Goal: Complete application form: Complete application form

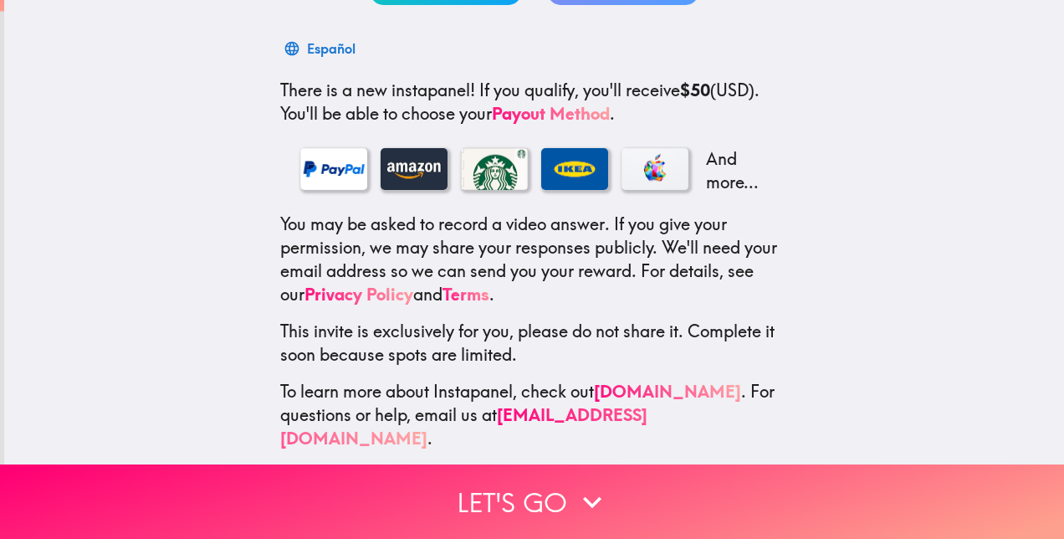
scroll to position [254, 0]
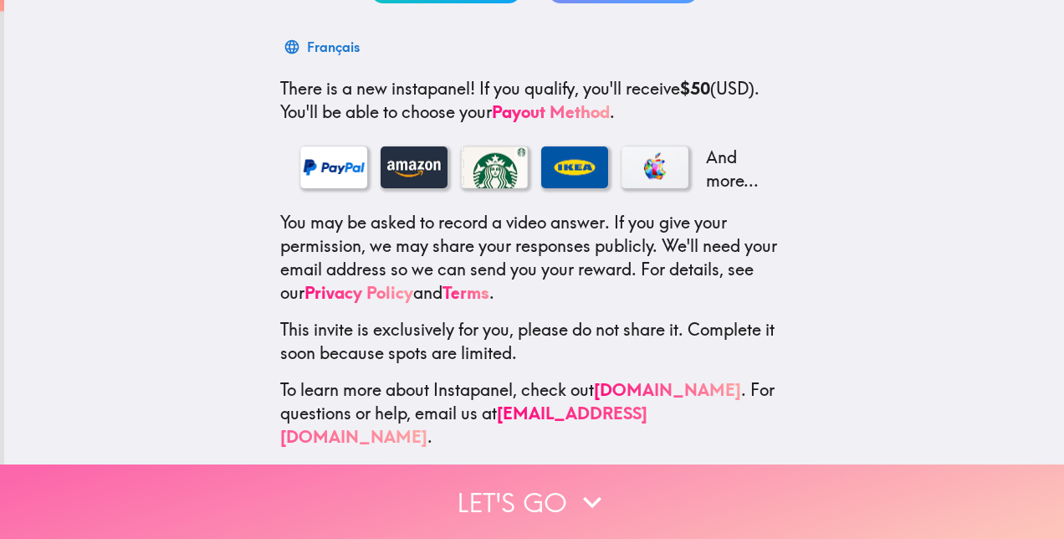
click at [584, 496] on icon "button" at bounding box center [592, 502] width 18 height 12
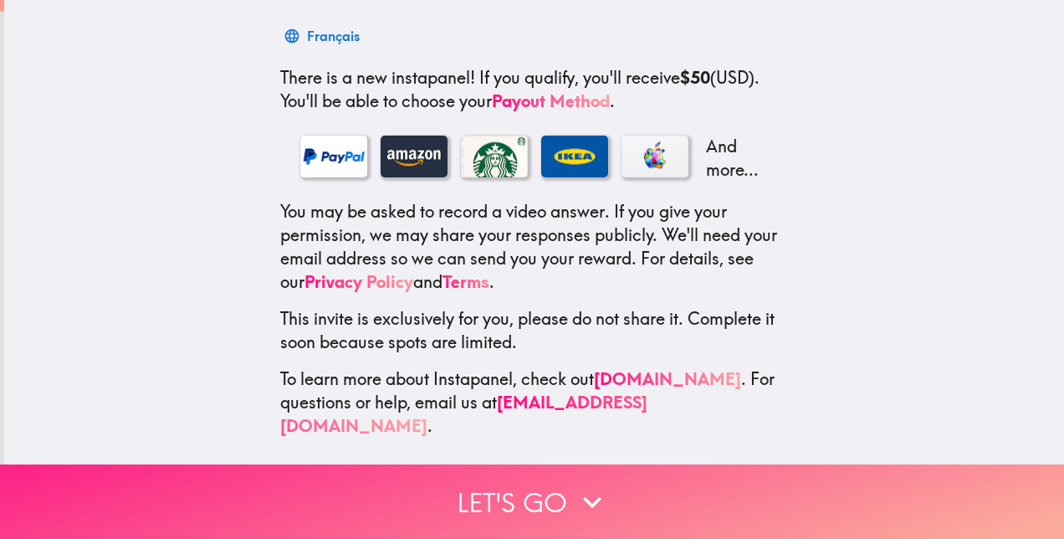
scroll to position [77, 0]
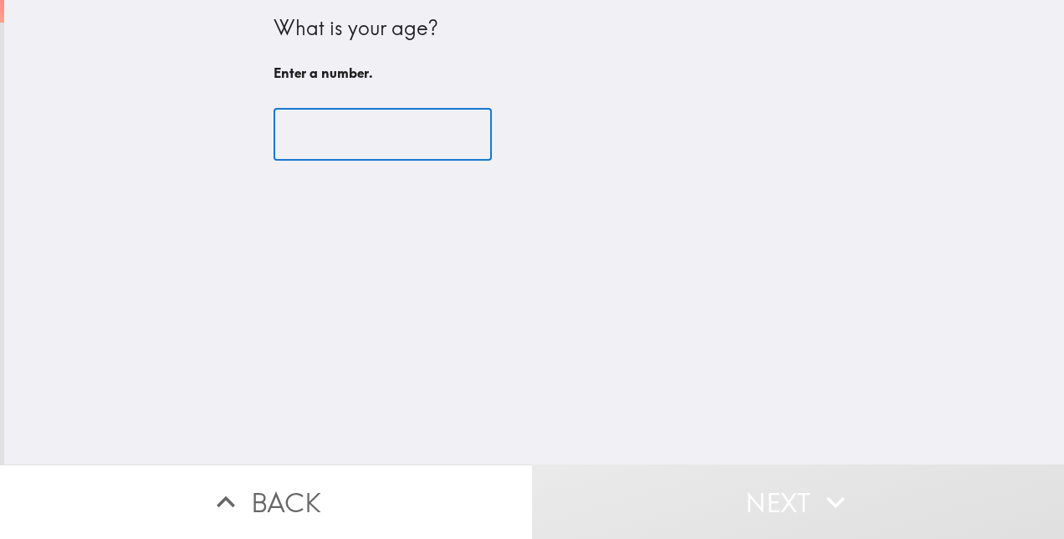
click at [419, 143] on input "number" at bounding box center [383, 135] width 218 height 52
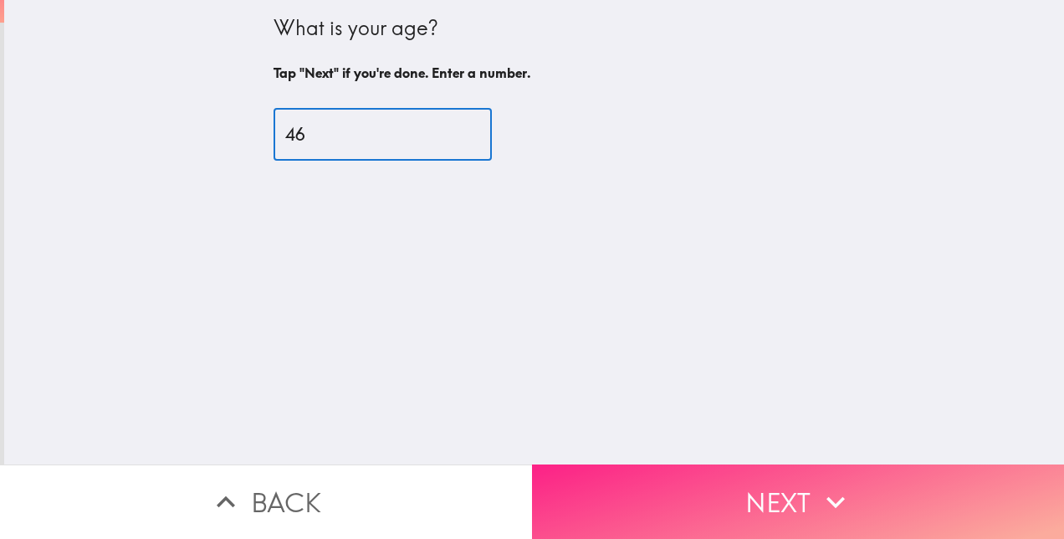
type input "46"
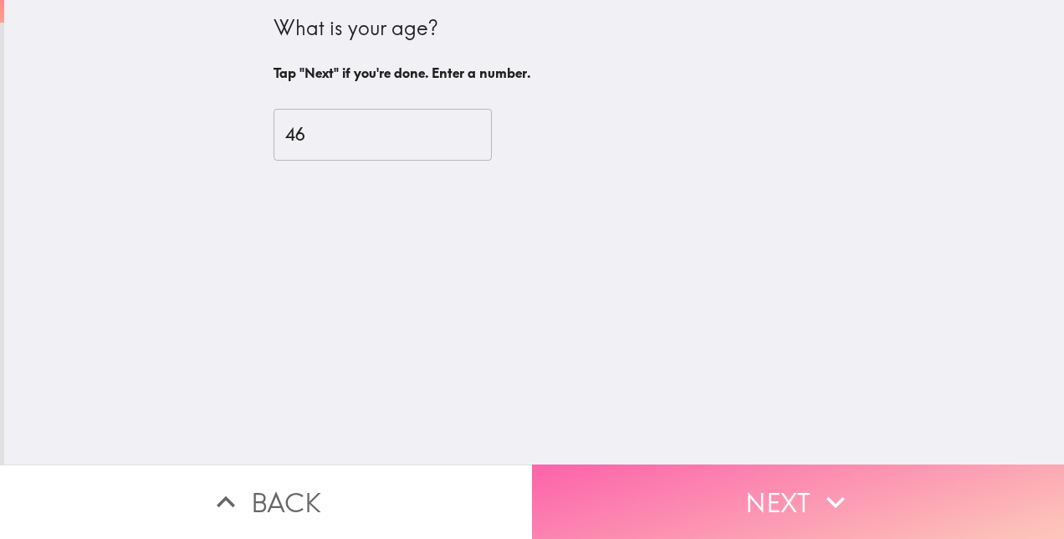
click at [696, 477] on button "Next" at bounding box center [798, 501] width 532 height 74
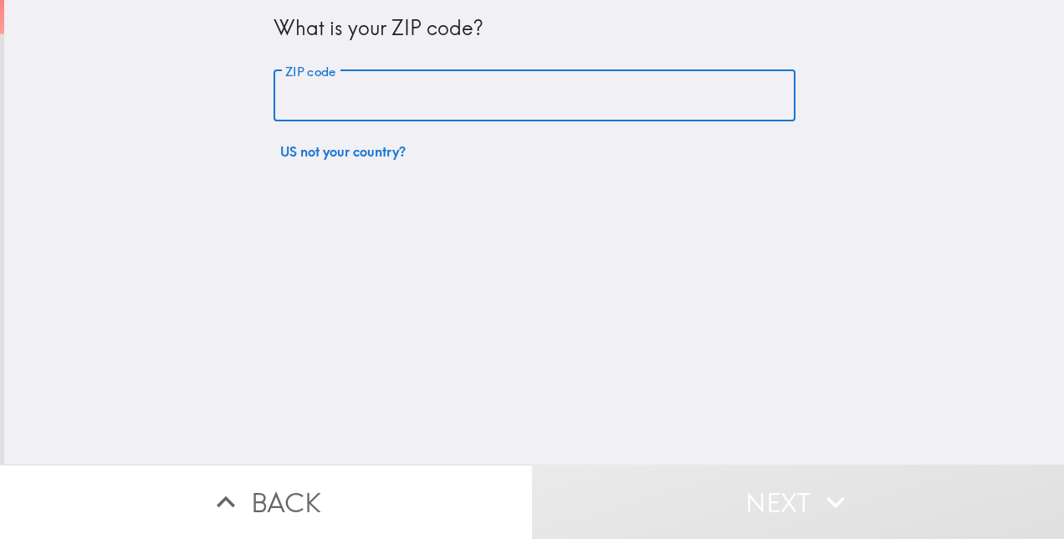
click at [503, 101] on input "ZIP code" at bounding box center [535, 96] width 522 height 52
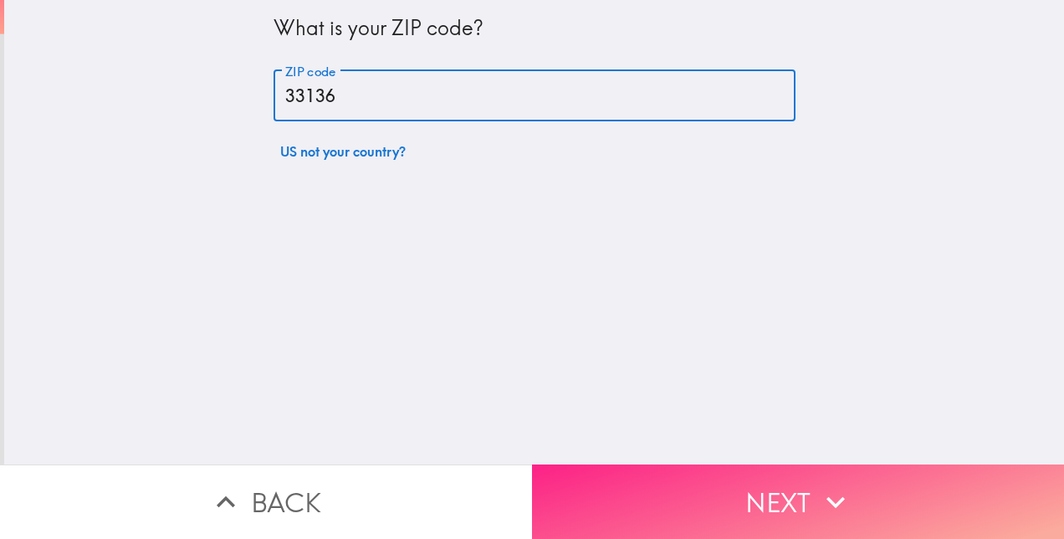
type input "33136"
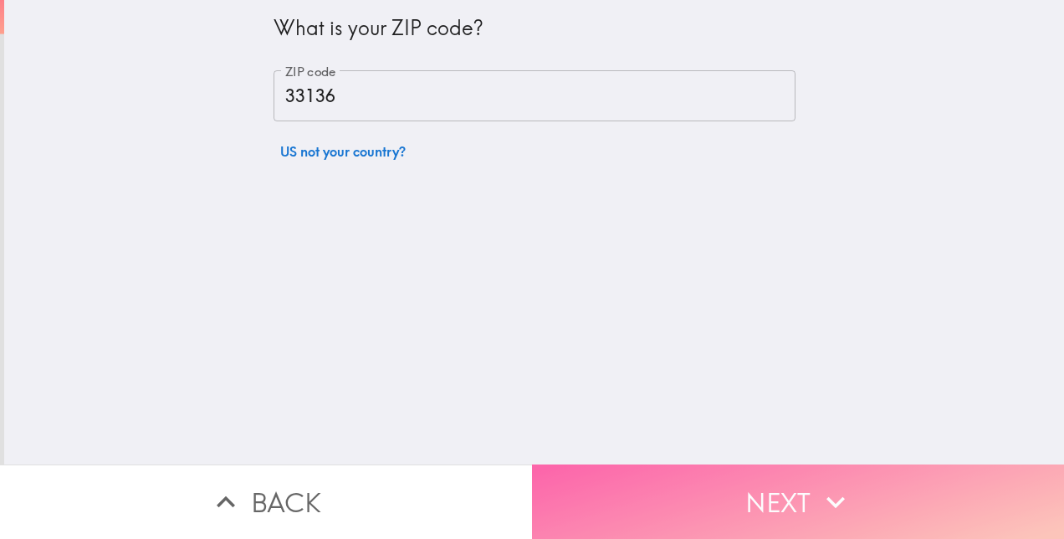
click at [746, 495] on button "Next" at bounding box center [798, 501] width 532 height 74
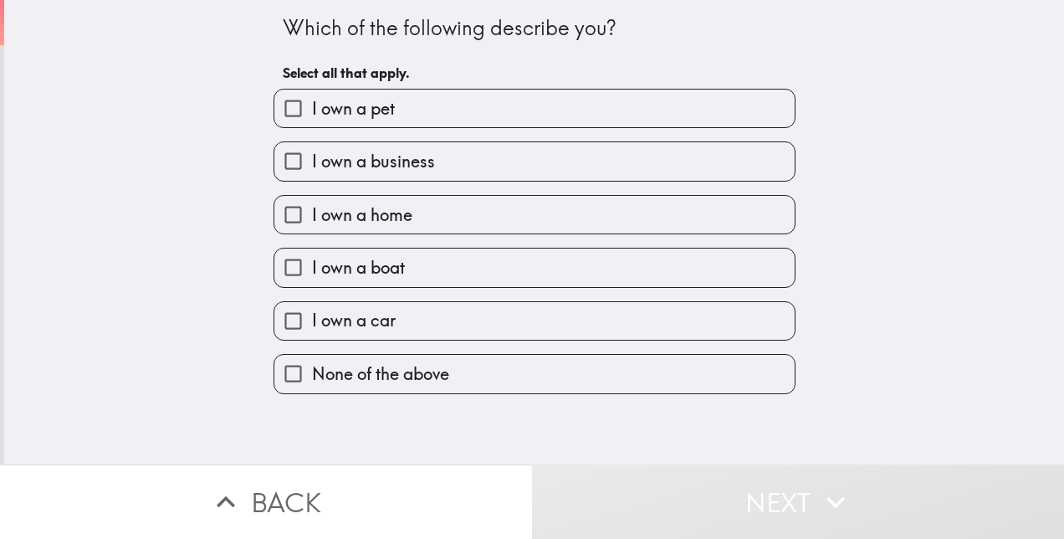
click at [277, 99] on input "I own a pet" at bounding box center [293, 109] width 38 height 38
checkbox input "true"
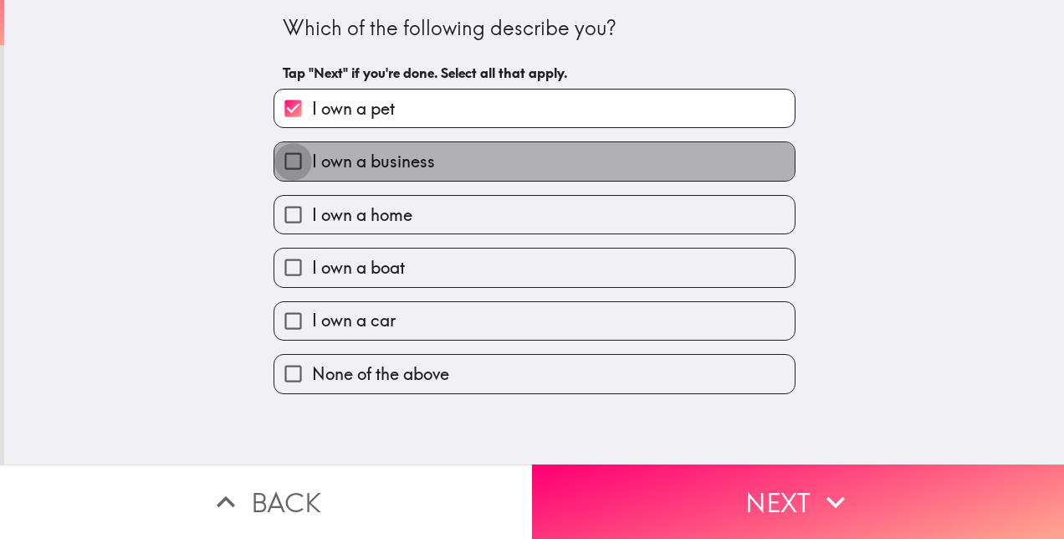
click at [280, 166] on input "I own a business" at bounding box center [293, 161] width 38 height 38
checkbox input "true"
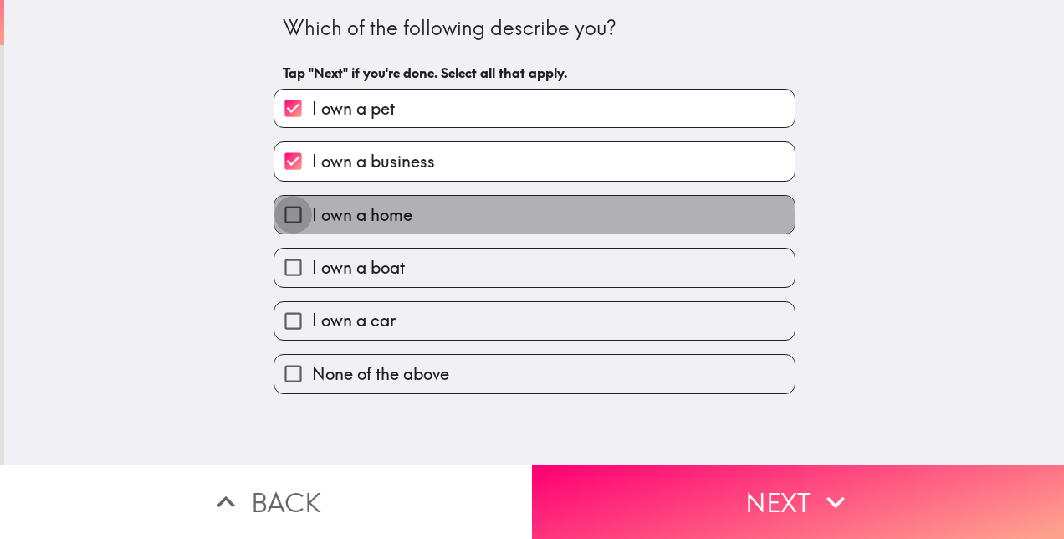
click at [279, 222] on input "I own a home" at bounding box center [293, 215] width 38 height 38
checkbox input "true"
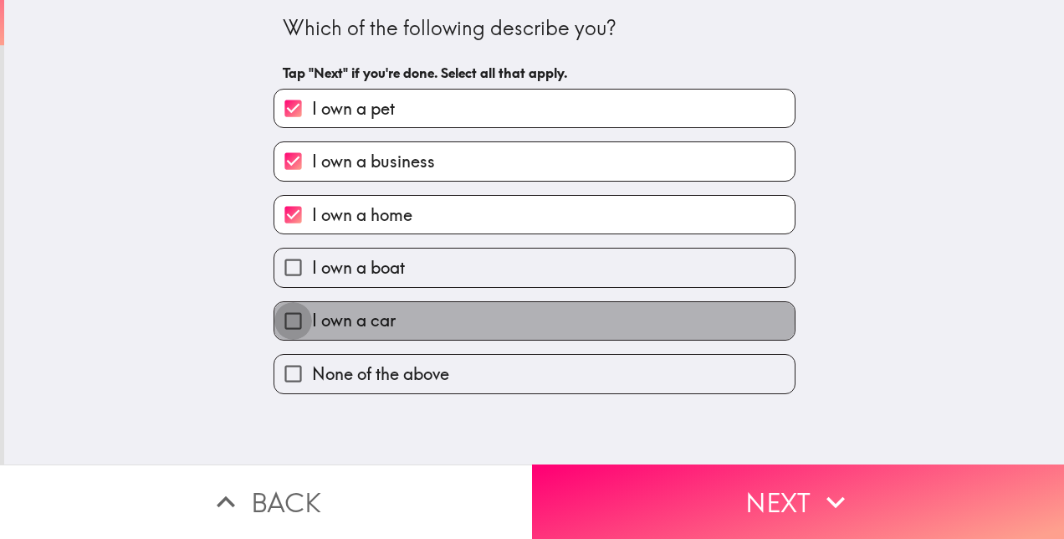
click at [274, 321] on input "I own a car" at bounding box center [293, 321] width 38 height 38
checkbox input "true"
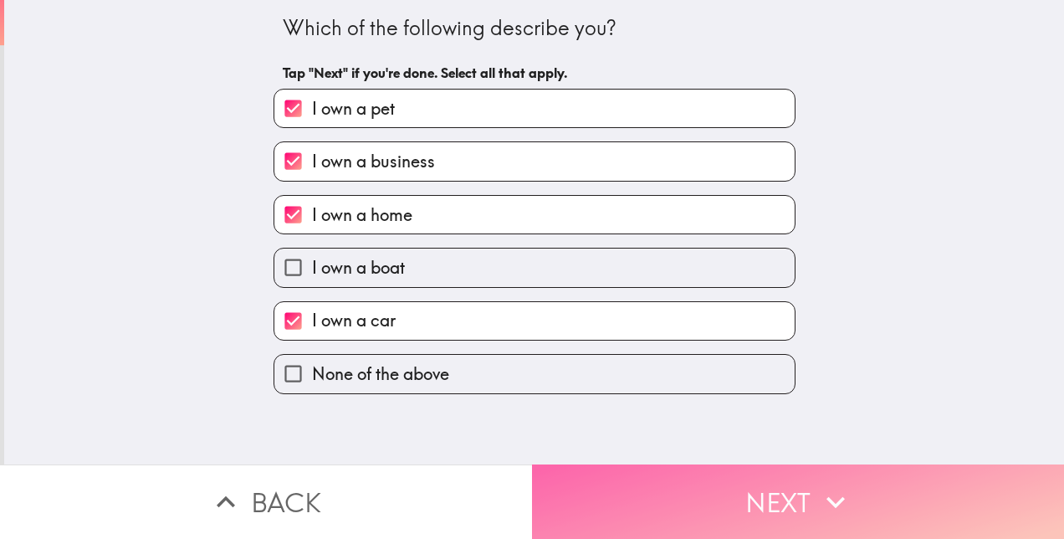
click at [664, 469] on button "Next" at bounding box center [798, 501] width 532 height 74
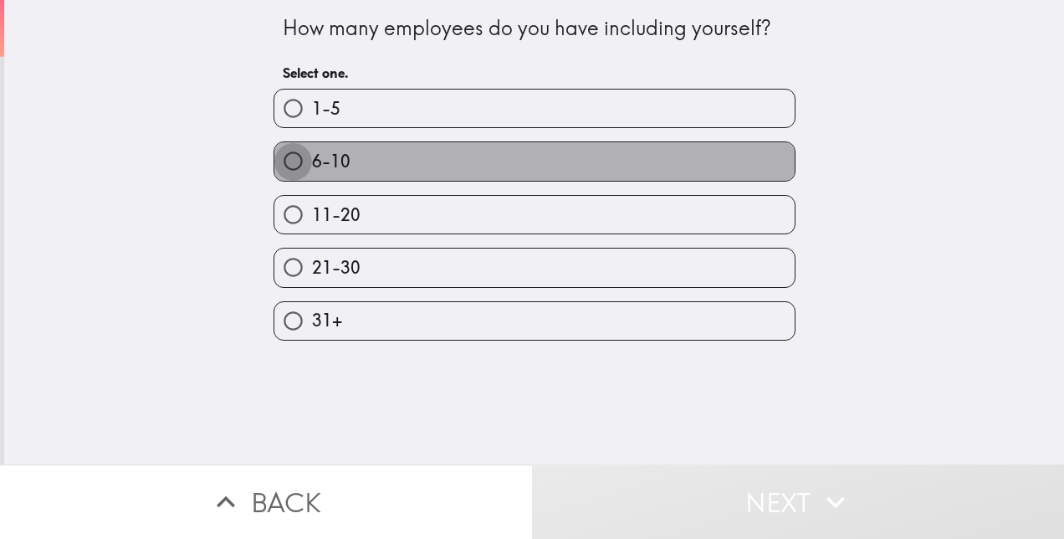
click at [276, 172] on input "6-10" at bounding box center [293, 161] width 38 height 38
radio input "true"
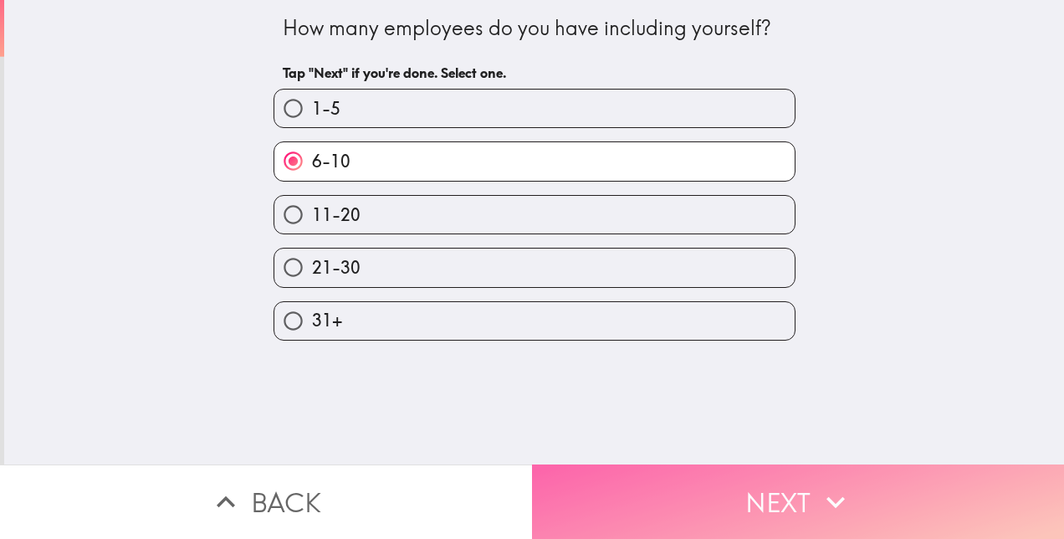
click at [661, 484] on button "Next" at bounding box center [798, 501] width 532 height 74
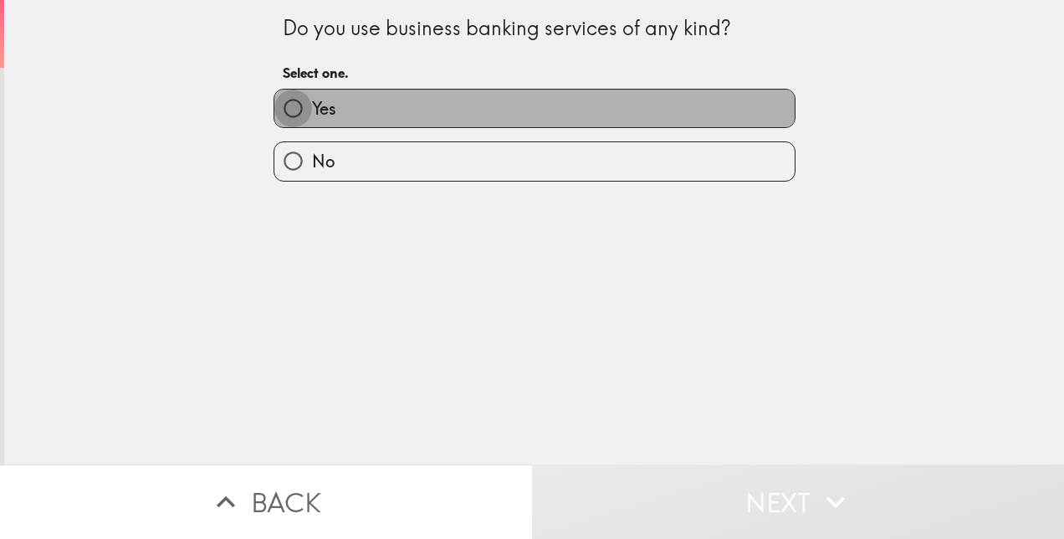
click at [279, 119] on input "Yes" at bounding box center [293, 109] width 38 height 38
radio input "true"
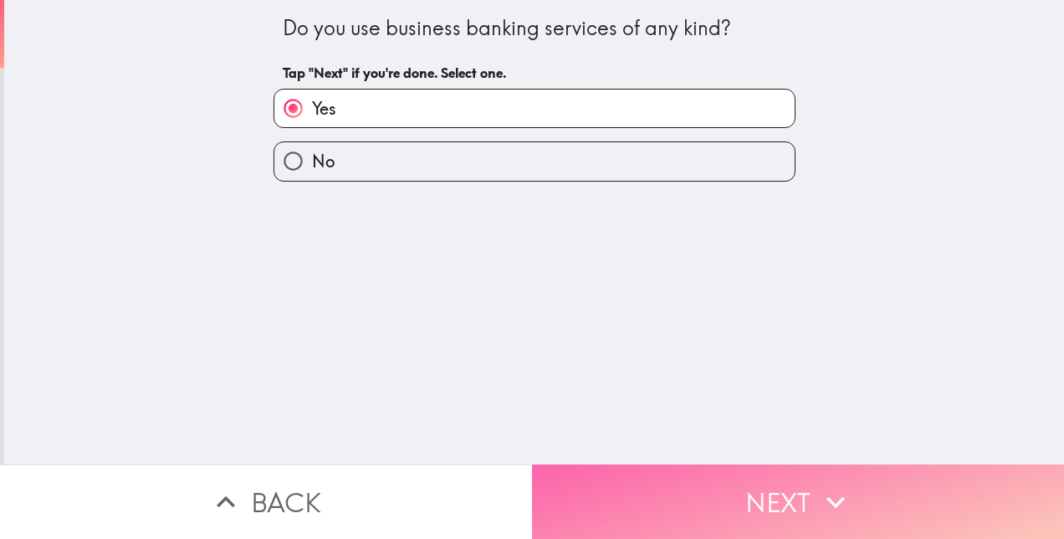
click at [706, 490] on button "Next" at bounding box center [798, 501] width 532 height 74
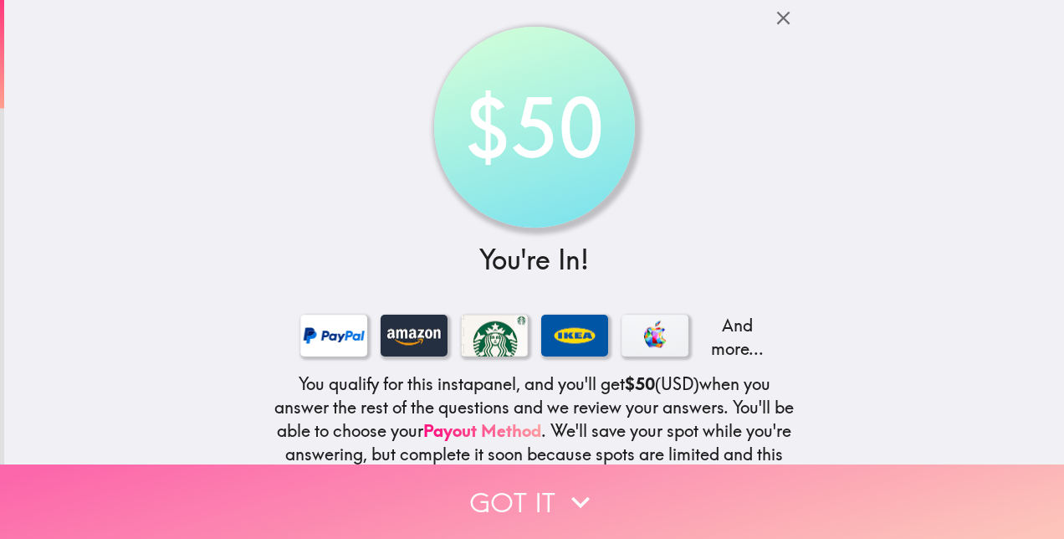
click at [592, 502] on button "Got it" at bounding box center [532, 501] width 1064 height 74
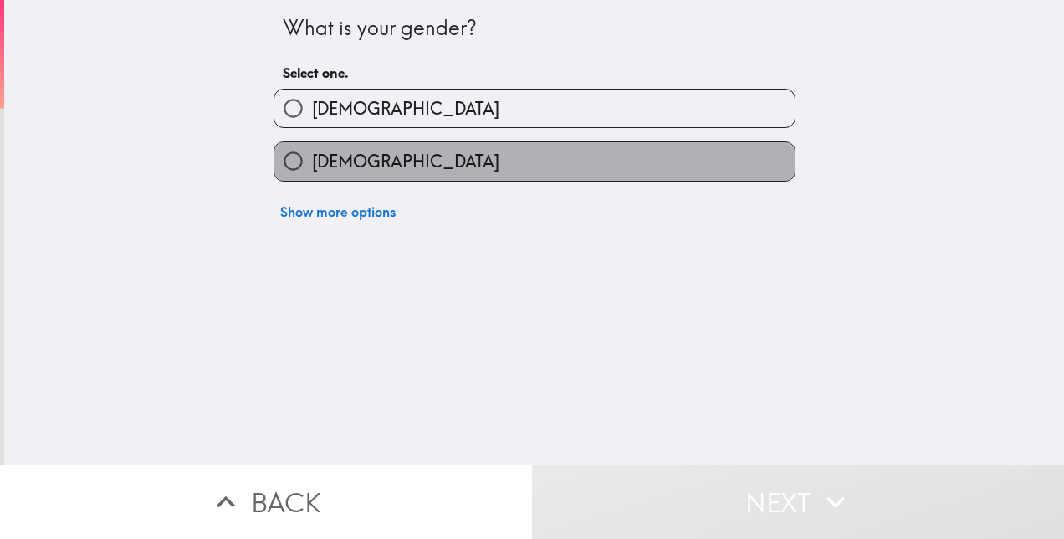
click at [481, 158] on label "[DEMOGRAPHIC_DATA]" at bounding box center [534, 161] width 520 height 38
click at [312, 158] on input "[DEMOGRAPHIC_DATA]" at bounding box center [293, 161] width 38 height 38
radio input "true"
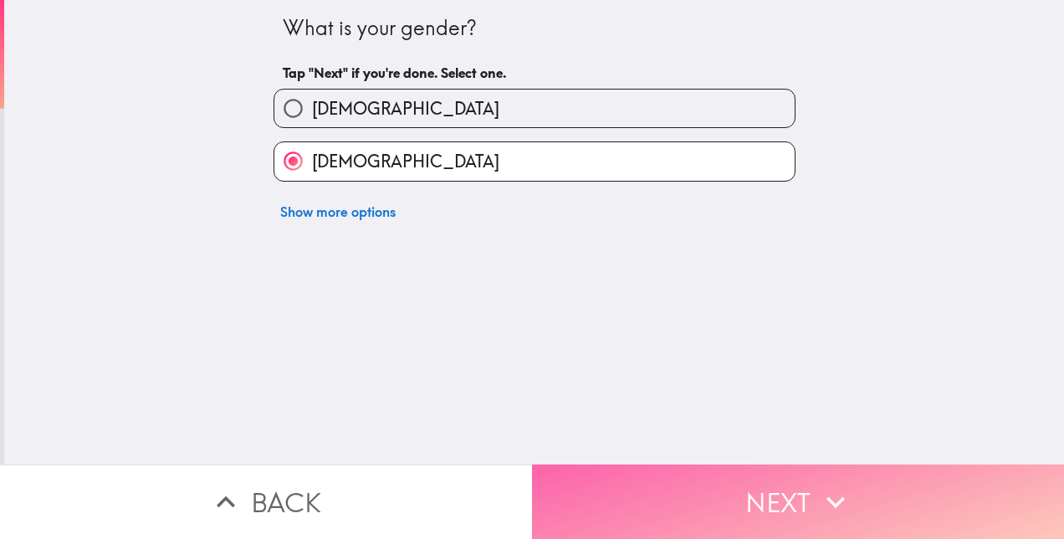
click at [678, 489] on button "Next" at bounding box center [798, 501] width 532 height 74
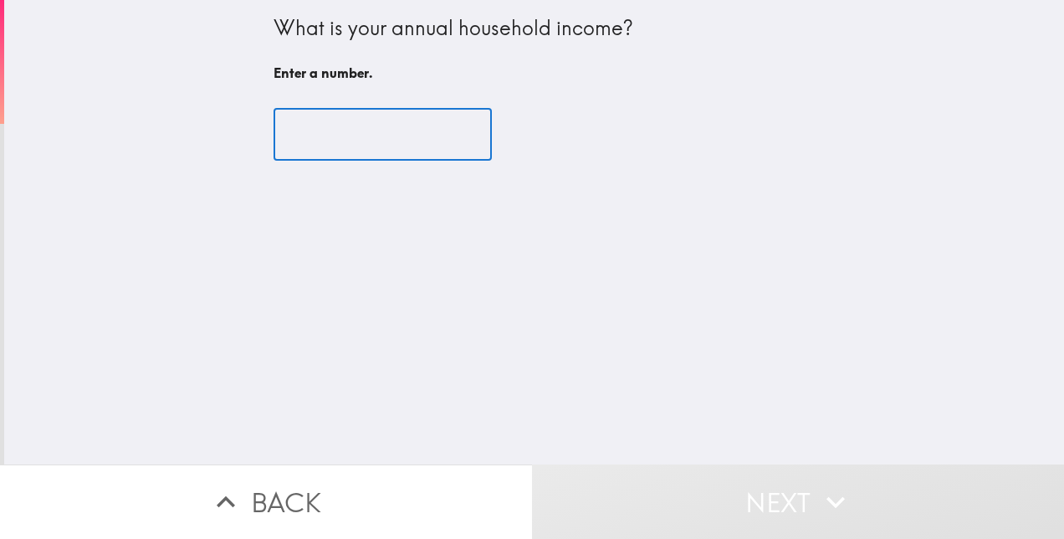
click at [422, 145] on input "number" at bounding box center [383, 135] width 218 height 52
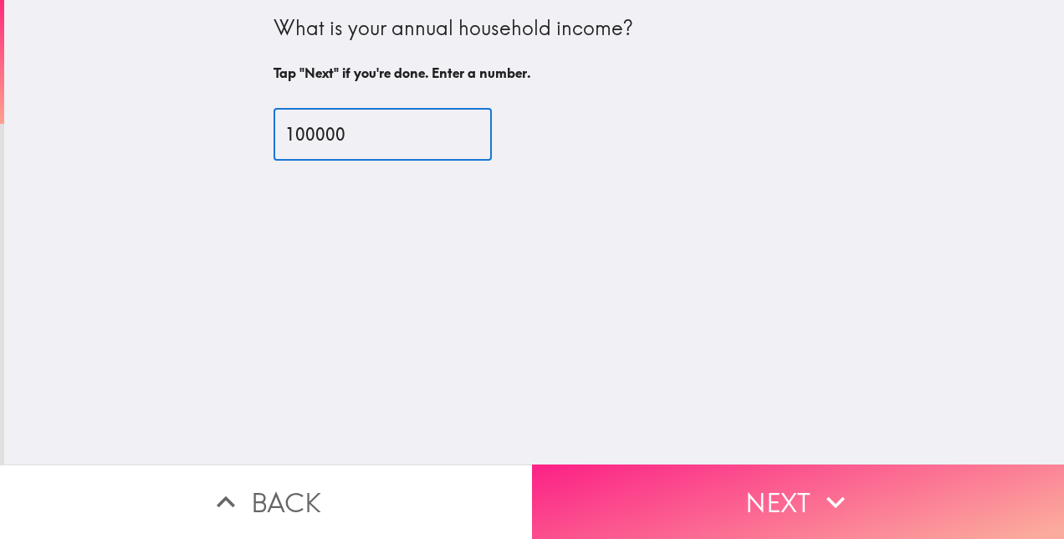
type input "100000"
click at [636, 482] on button "Next" at bounding box center [798, 501] width 532 height 74
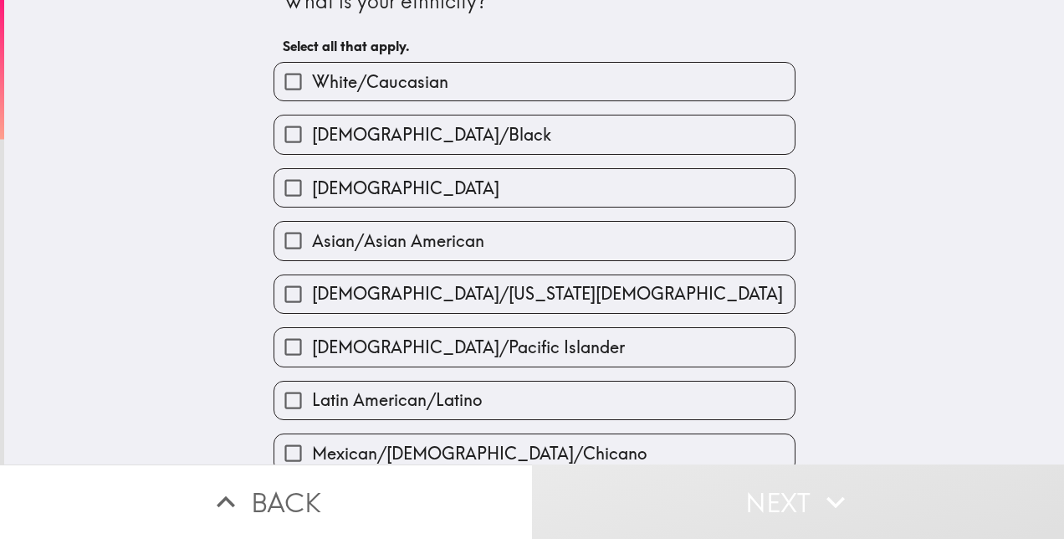
scroll to position [24, 0]
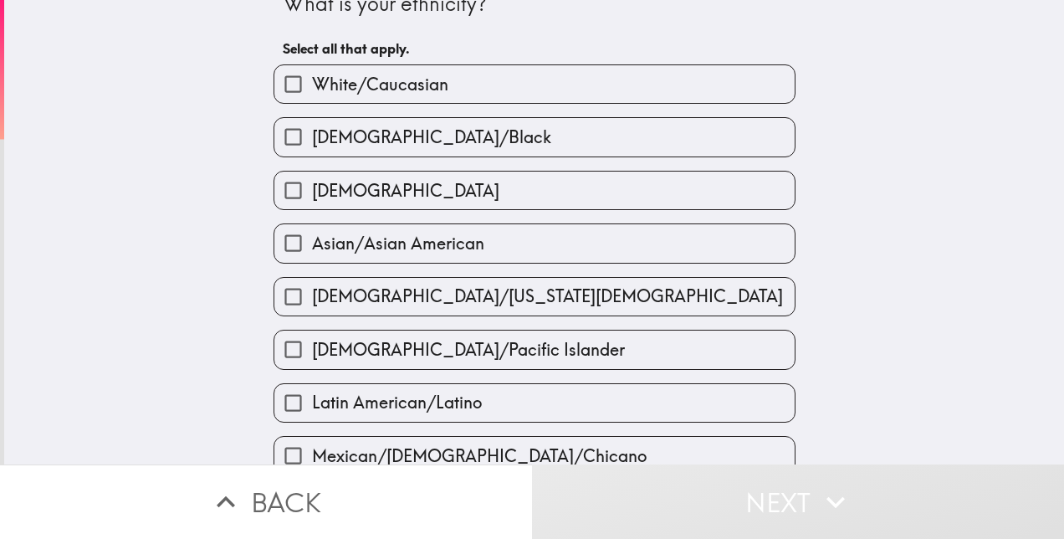
click at [563, 136] on label "[DEMOGRAPHIC_DATA]/Black" at bounding box center [534, 137] width 520 height 38
click at [312, 136] on input "[DEMOGRAPHIC_DATA]/Black" at bounding box center [293, 137] width 38 height 38
checkbox input "true"
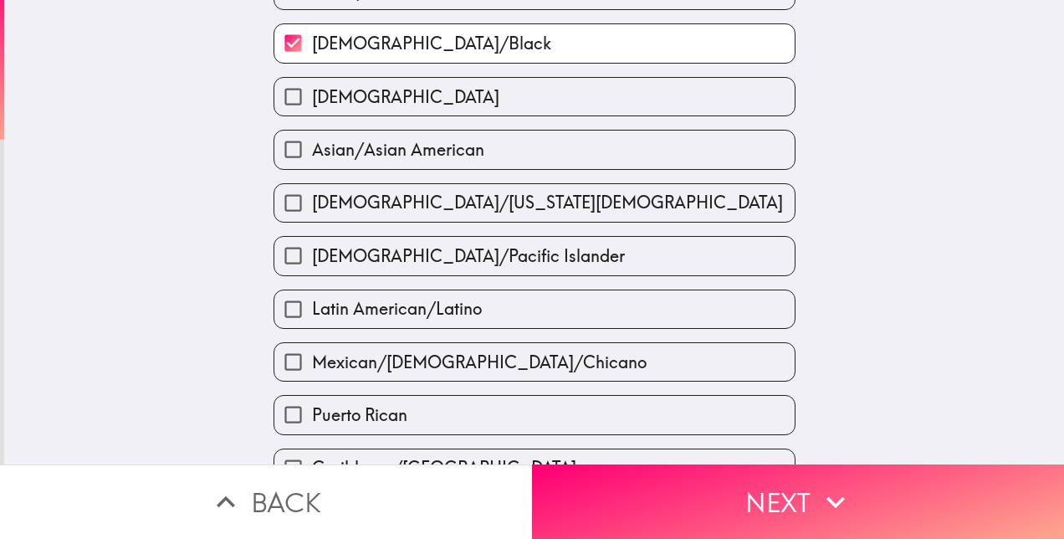
scroll to position [117, 0]
click at [281, 320] on input "Latin American/Latino" at bounding box center [293, 310] width 38 height 38
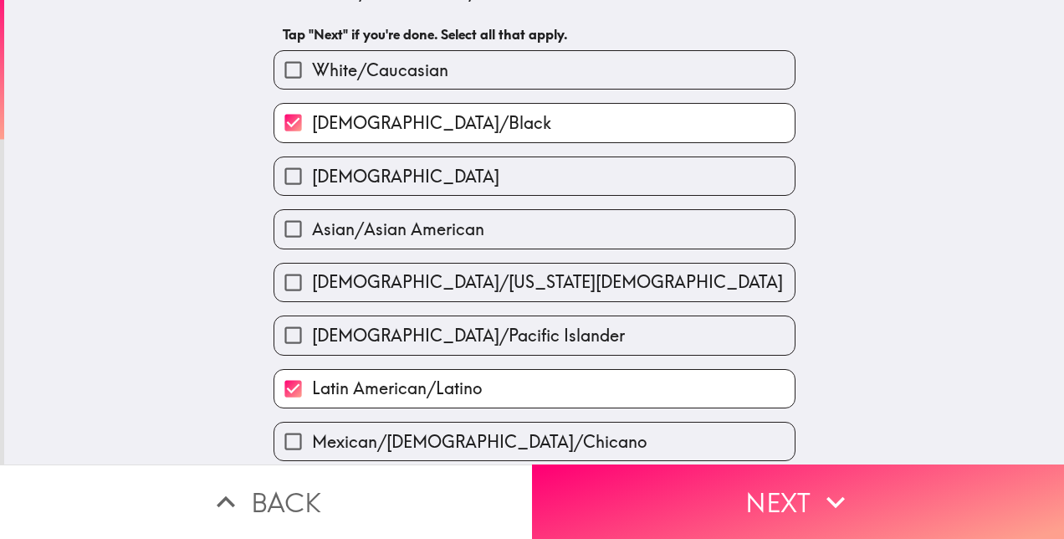
scroll to position [40, 0]
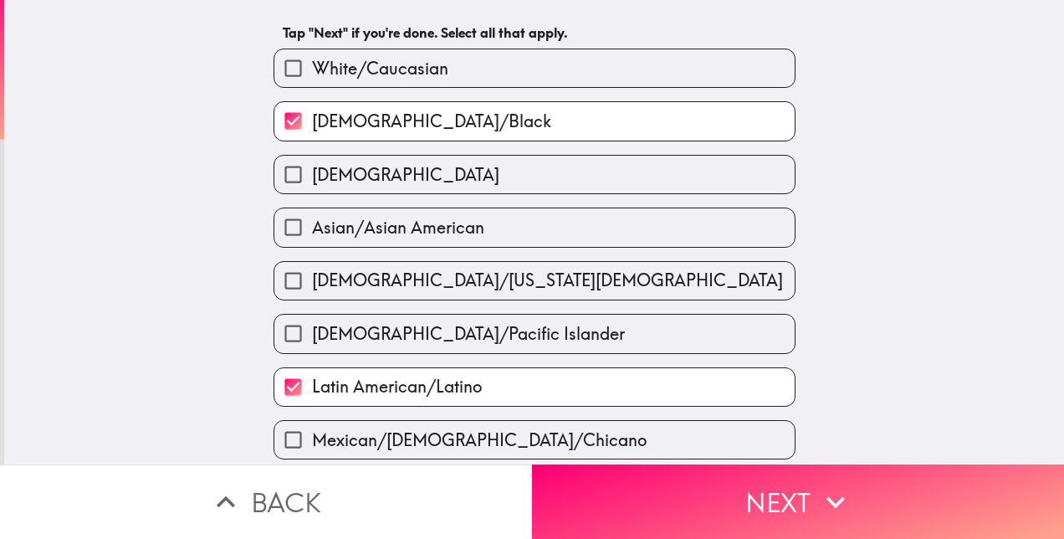
click at [277, 405] on input "Latin American/Latino" at bounding box center [293, 387] width 38 height 38
checkbox input "false"
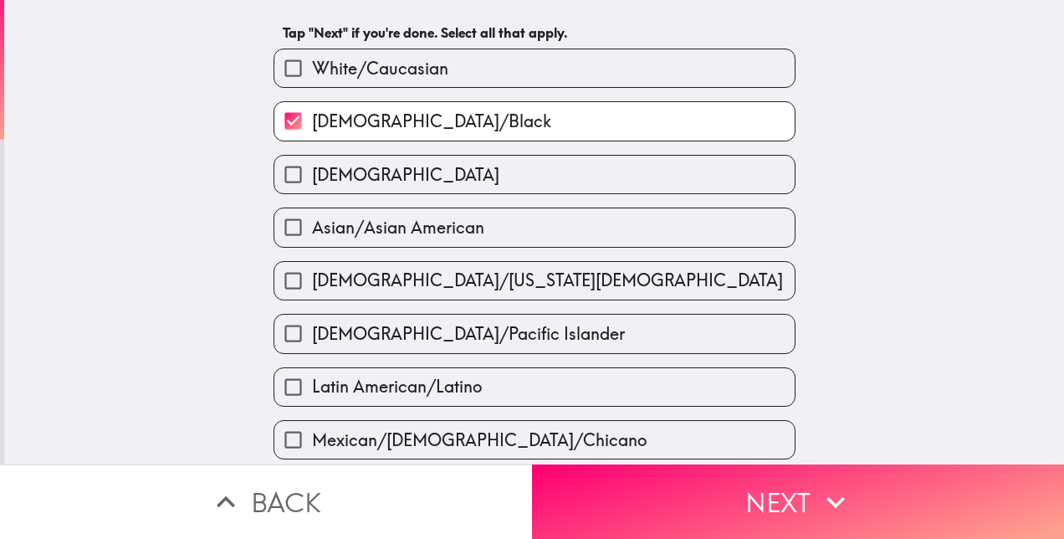
click at [279, 181] on input "[DEMOGRAPHIC_DATA]" at bounding box center [293, 175] width 38 height 38
checkbox input "true"
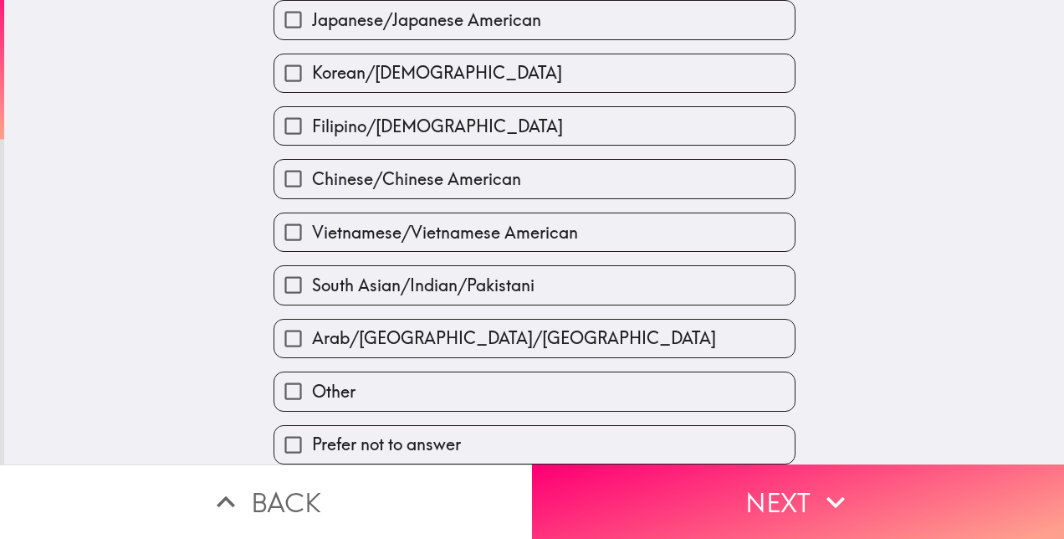
scroll to position [643, 0]
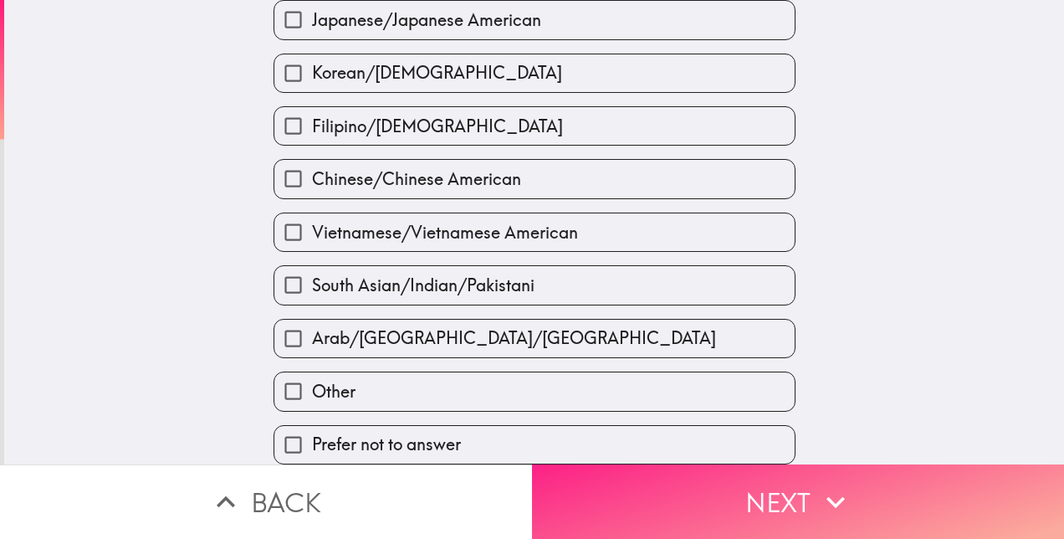
click at [702, 479] on button "Next" at bounding box center [798, 501] width 532 height 74
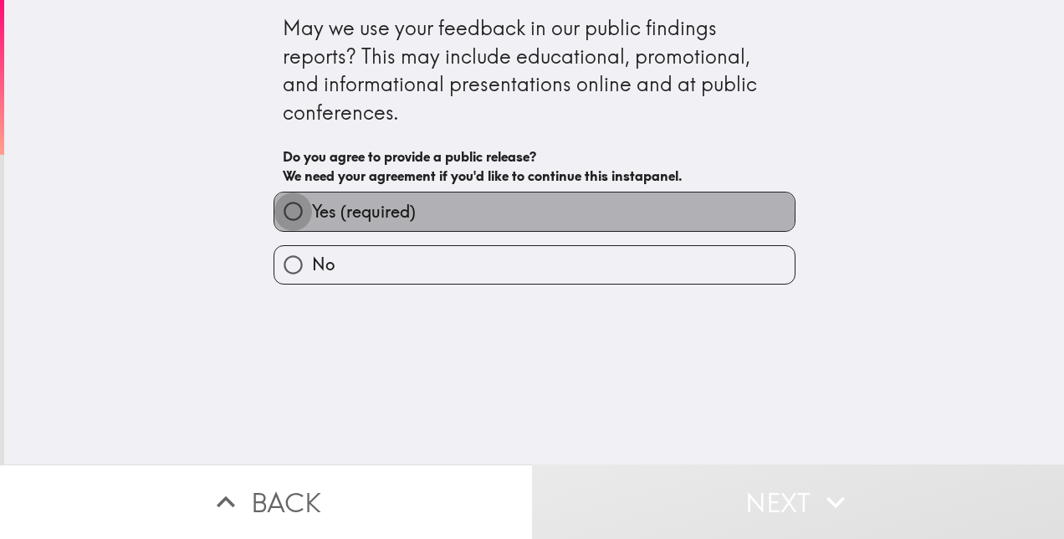
click at [288, 219] on input "Yes (required)" at bounding box center [293, 211] width 38 height 38
radio input "true"
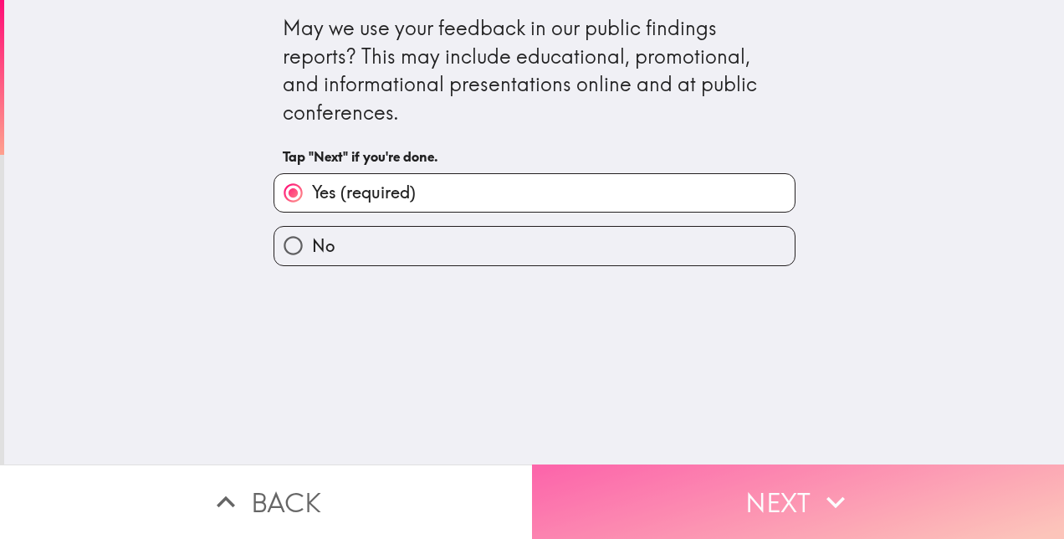
click at [668, 482] on button "Next" at bounding box center [798, 501] width 532 height 74
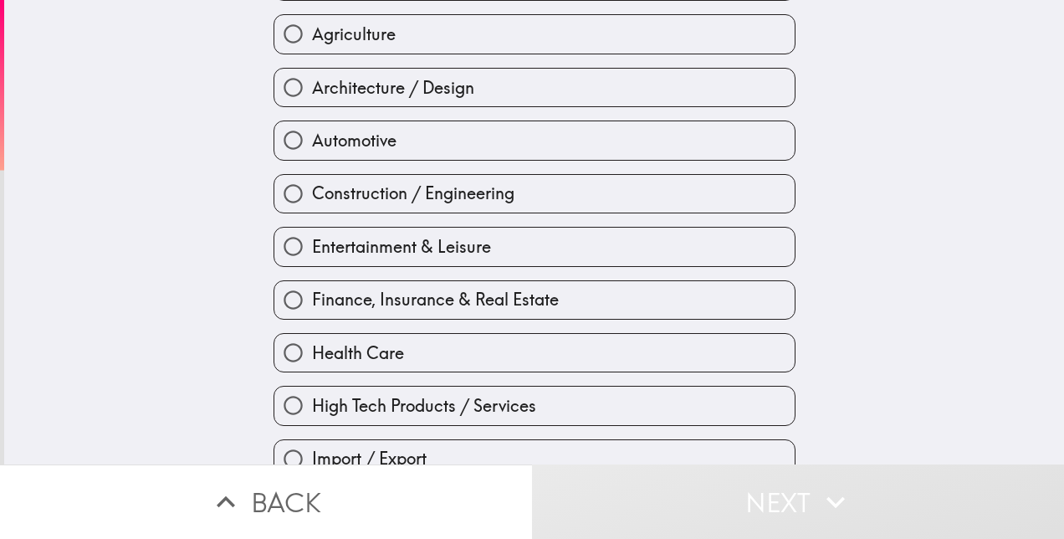
scroll to position [129, 0]
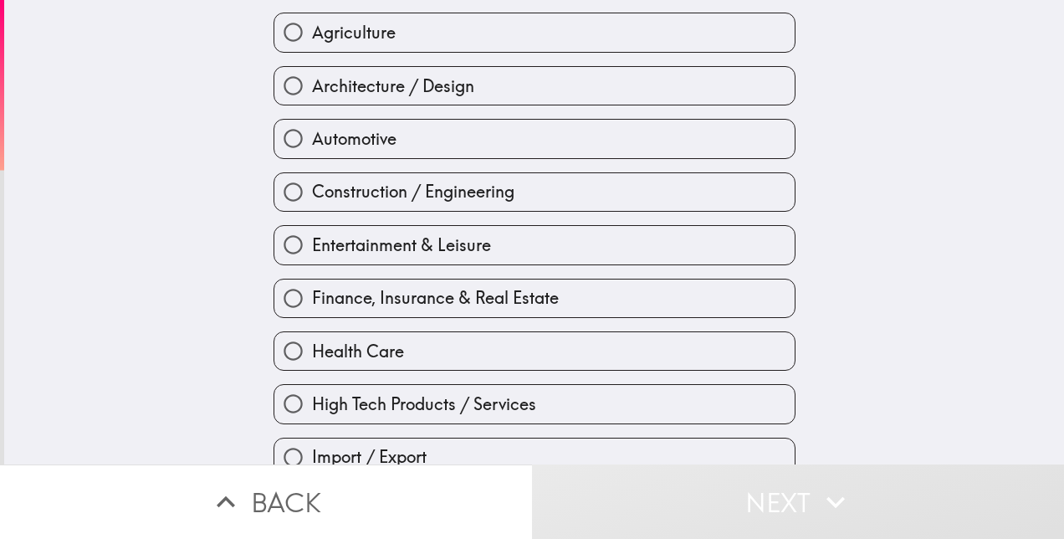
click at [288, 306] on input "Finance, Insurance & Real Estate" at bounding box center [293, 298] width 38 height 38
radio input "true"
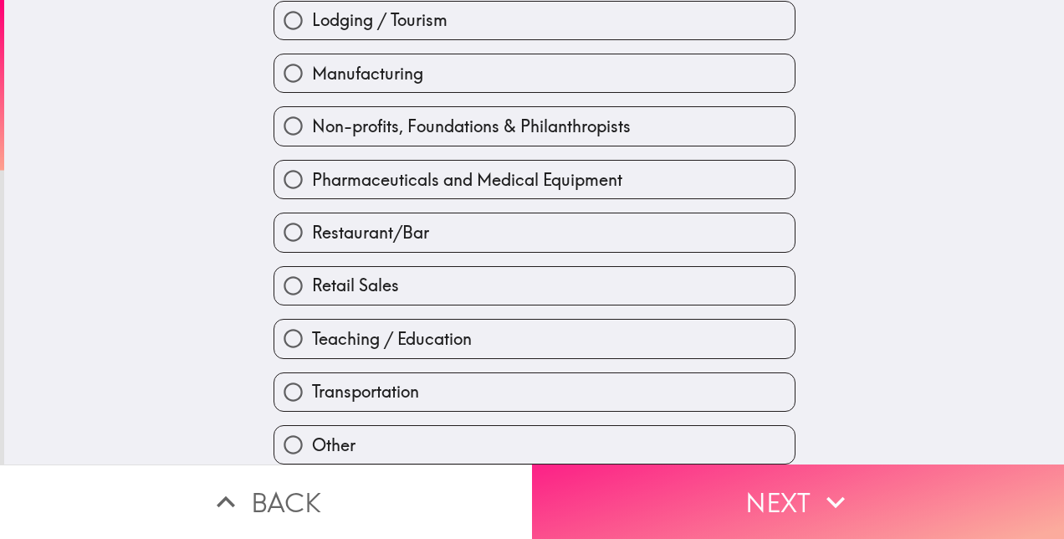
click at [606, 484] on button "Next" at bounding box center [798, 501] width 532 height 74
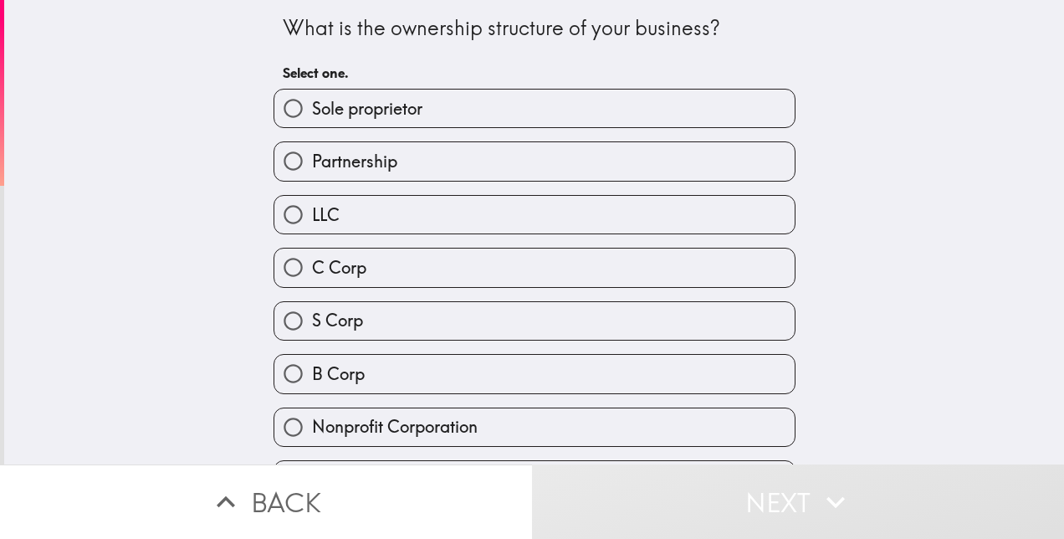
click at [432, 223] on label "LLC" at bounding box center [534, 215] width 520 height 38
click at [312, 223] on input "LLC" at bounding box center [293, 215] width 38 height 38
radio input "true"
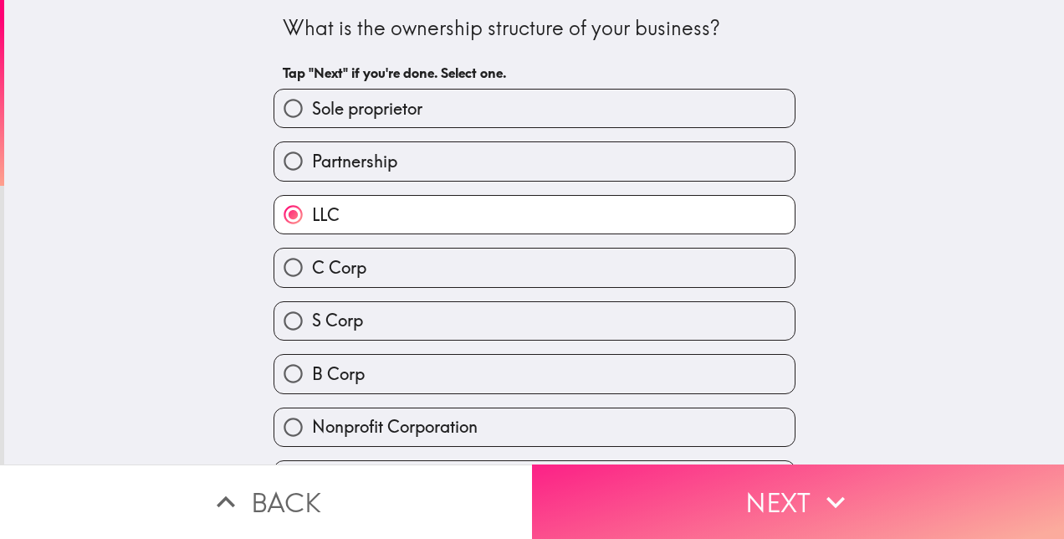
click at [608, 485] on button "Next" at bounding box center [798, 501] width 532 height 74
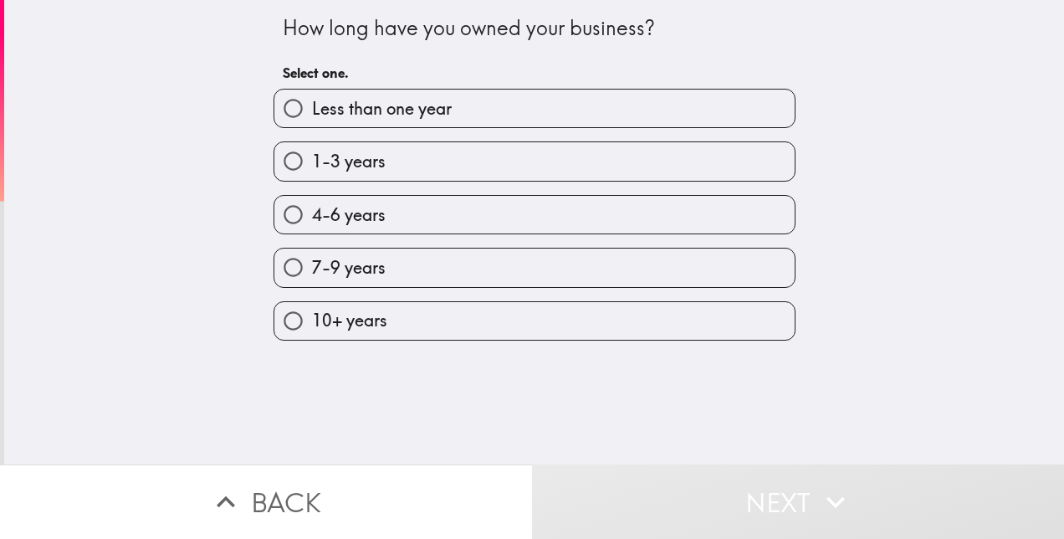
click at [405, 332] on label "10+ years" at bounding box center [534, 321] width 520 height 38
click at [312, 332] on input "10+ years" at bounding box center [293, 321] width 38 height 38
radio input "true"
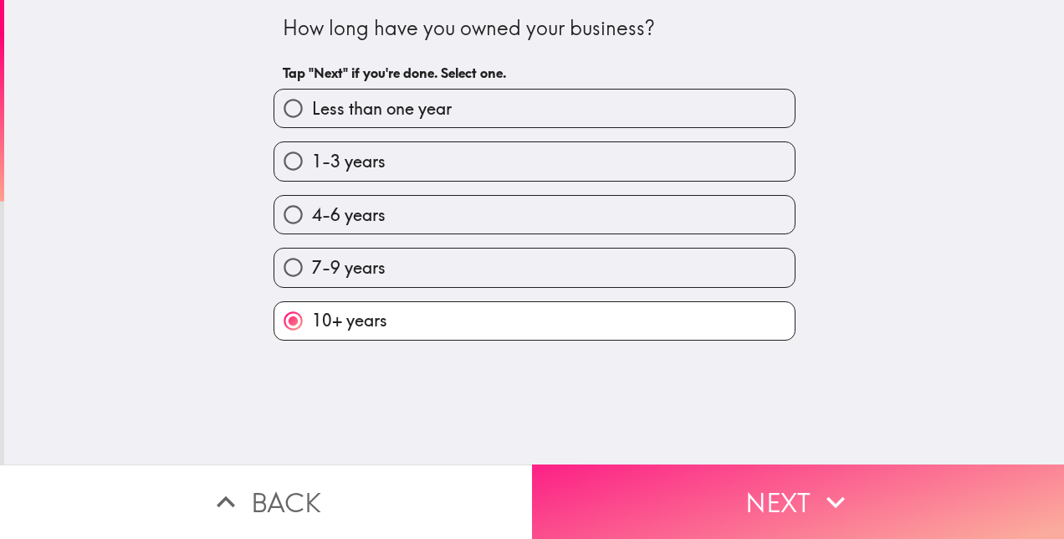
click at [611, 500] on button "Next" at bounding box center [798, 501] width 532 height 74
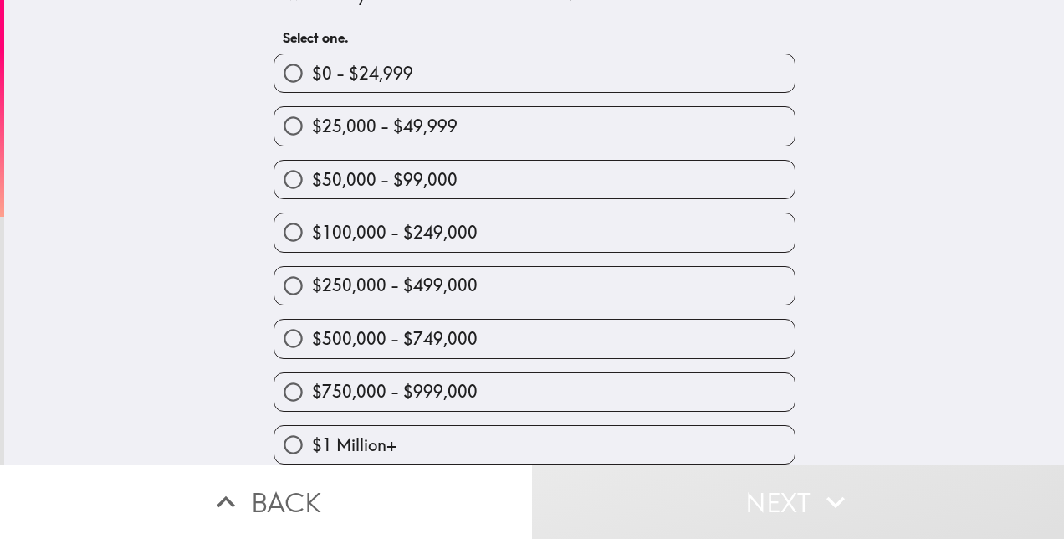
scroll to position [49, 0]
click at [416, 430] on label "$1 Million+" at bounding box center [534, 445] width 520 height 38
click at [312, 430] on input "$1 Million+" at bounding box center [293, 445] width 38 height 38
radio input "true"
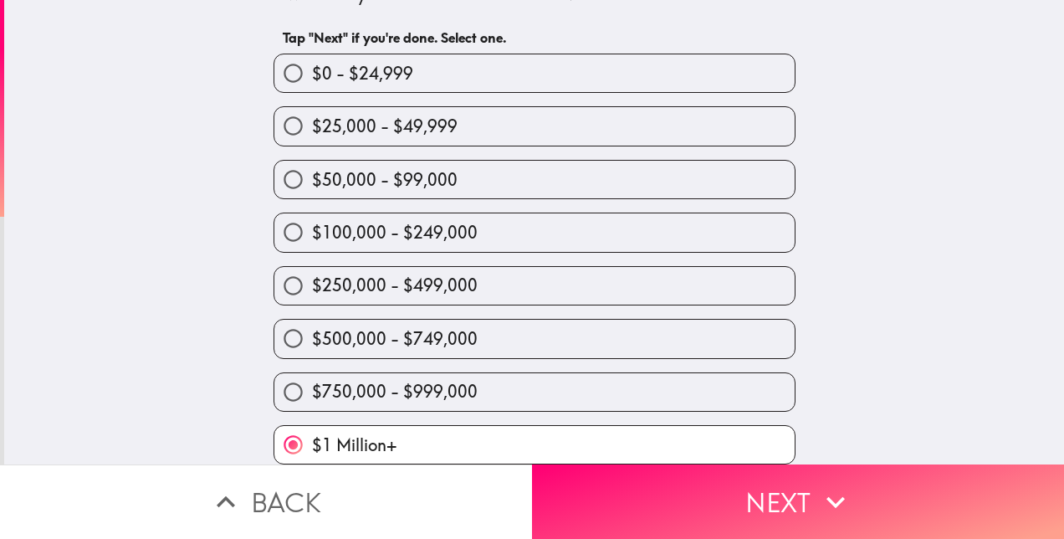
scroll to position [51, 0]
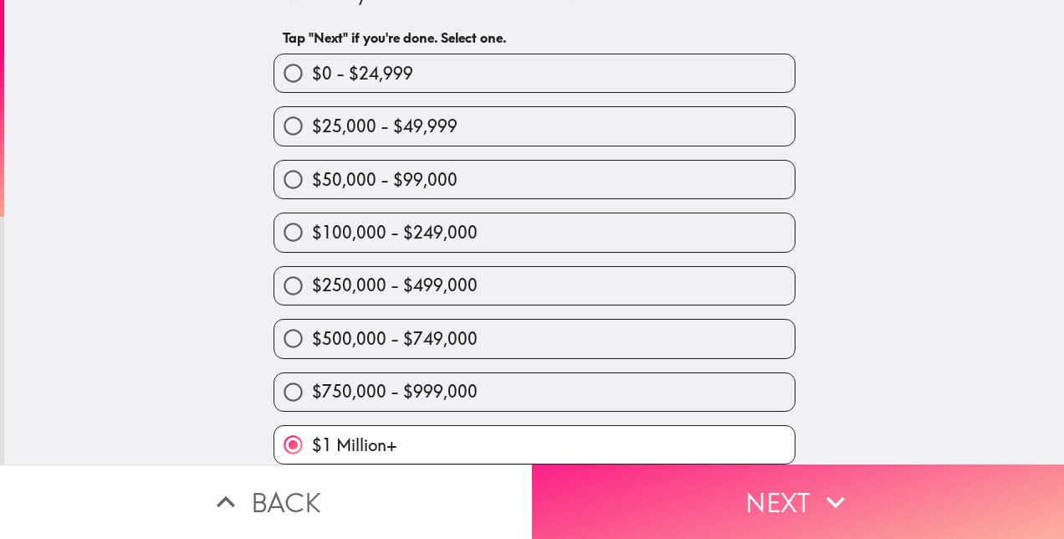
click at [634, 490] on button "Next" at bounding box center [798, 501] width 532 height 74
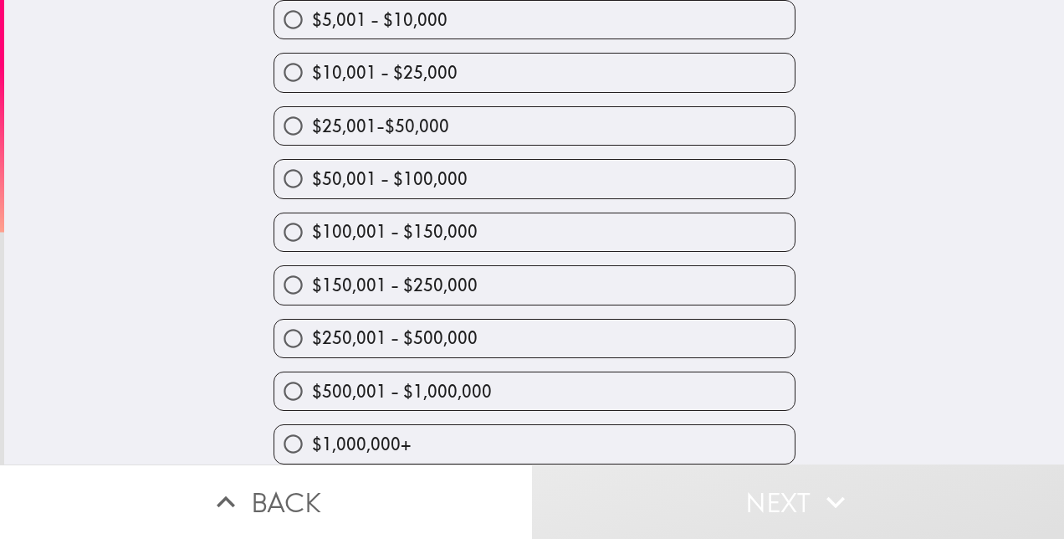
scroll to position [186, 0]
click at [448, 326] on span "$250,001 - $500,000" at bounding box center [395, 337] width 166 height 23
click at [312, 320] on input "$250,001 - $500,000" at bounding box center [293, 339] width 38 height 38
radio input "true"
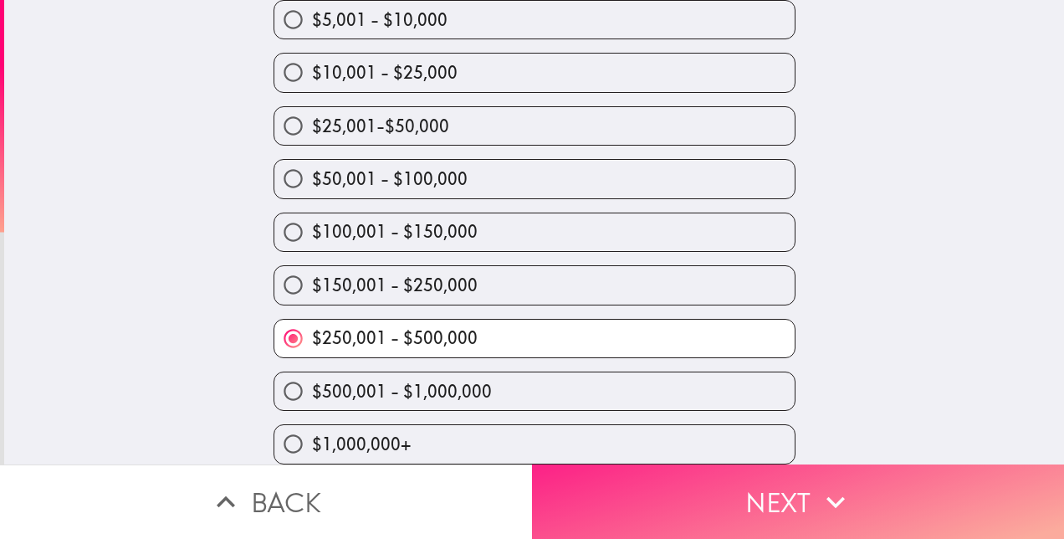
click at [609, 494] on button "Next" at bounding box center [798, 501] width 532 height 74
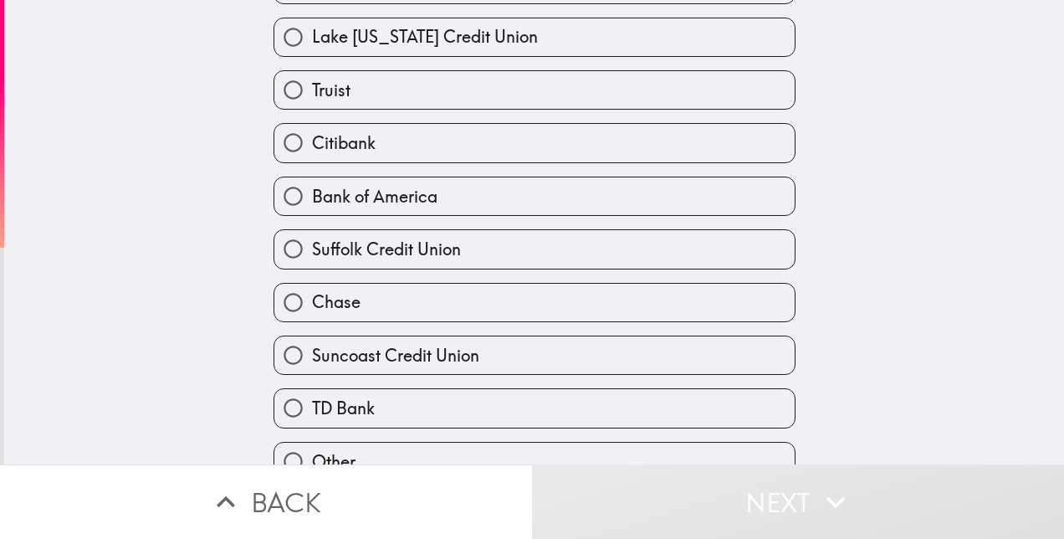
scroll to position [510, 0]
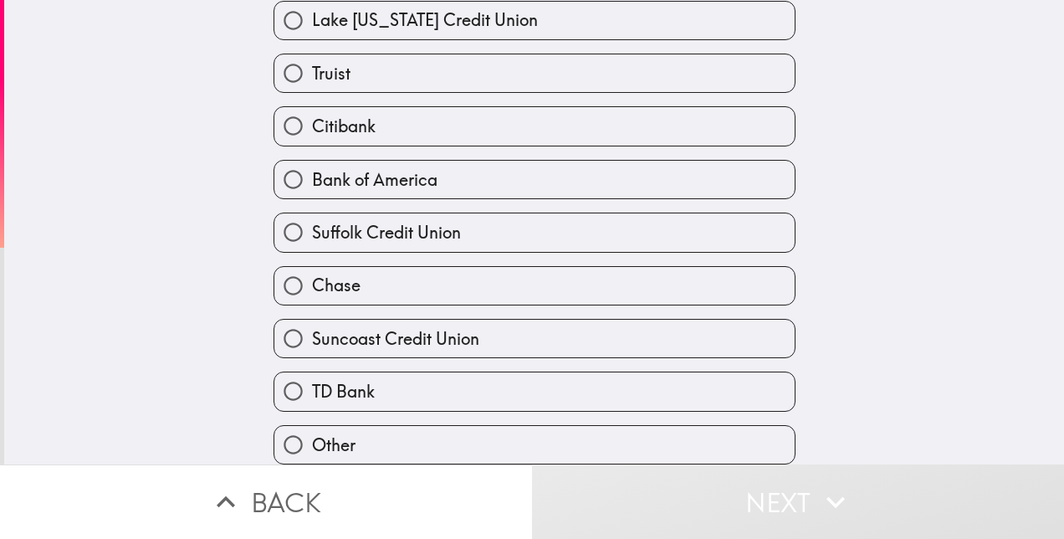
click at [427, 426] on label "Other" at bounding box center [534, 445] width 520 height 38
click at [312, 426] on input "Other" at bounding box center [293, 445] width 38 height 38
radio input "true"
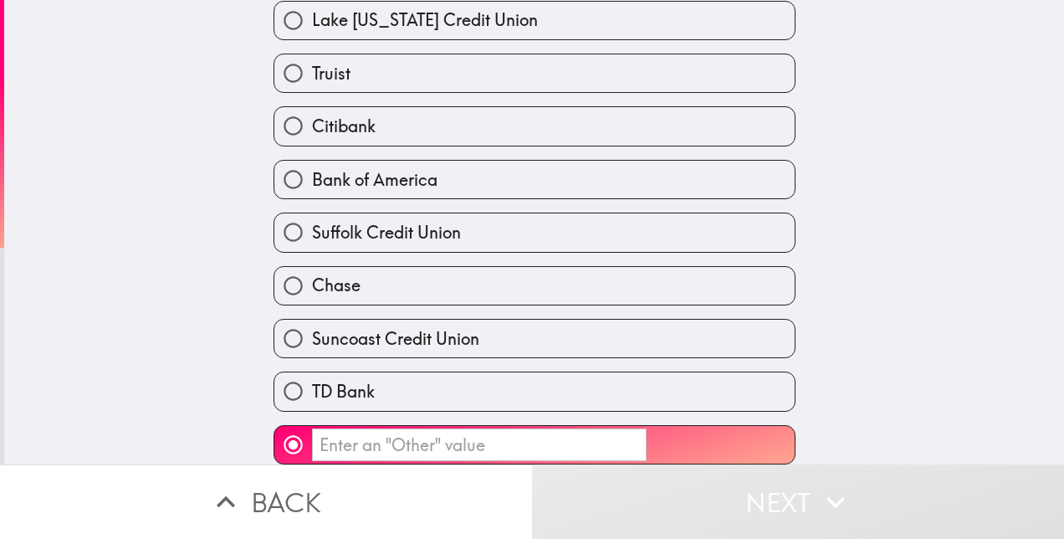
click at [531, 432] on input "​" at bounding box center [479, 444] width 335 height 33
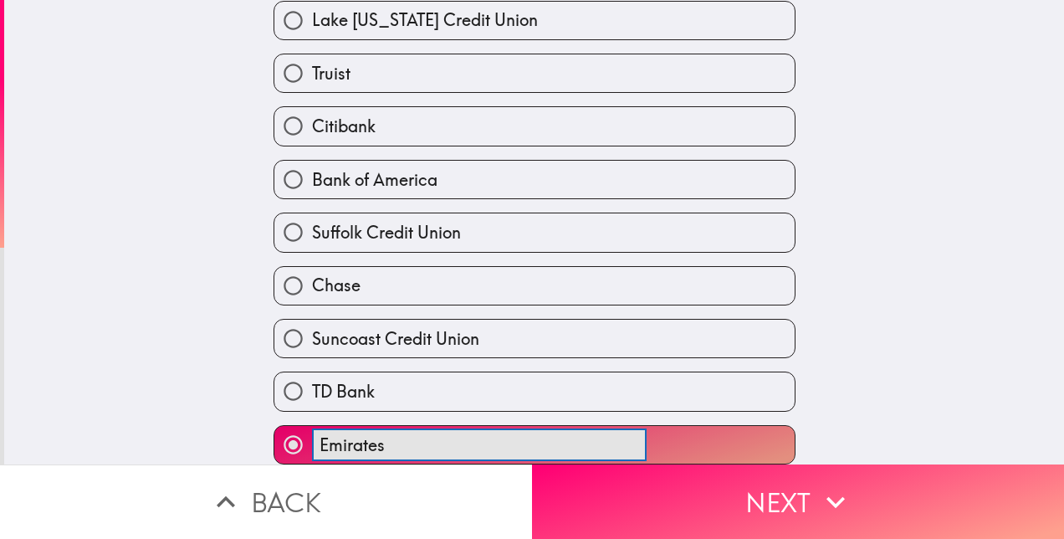
click at [274, 426] on button "Emirates ​" at bounding box center [534, 445] width 520 height 38
click at [274, 426] on button "Emirates NBD ​" at bounding box center [534, 445] width 520 height 38
type input "Emirates NBD Bank"
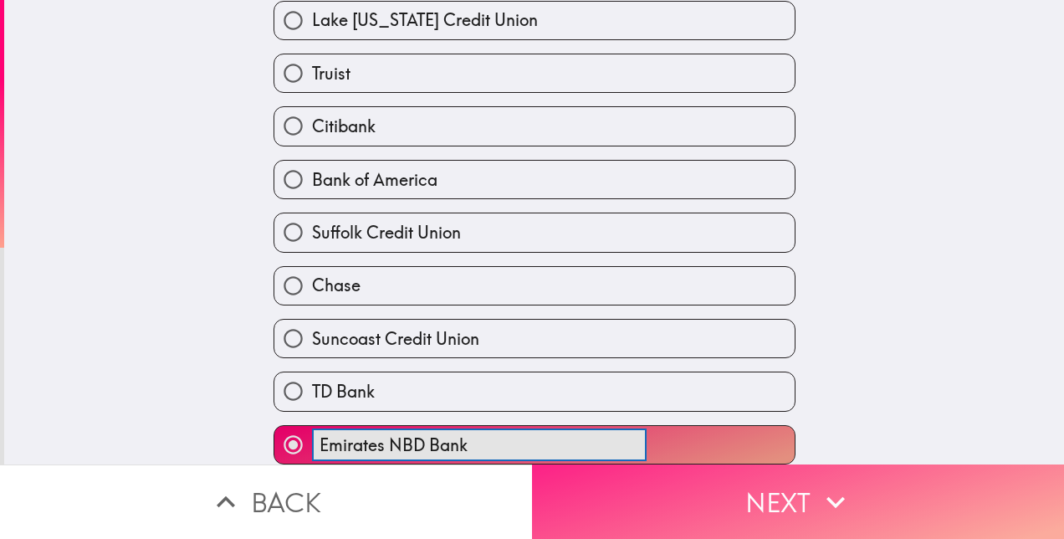
click at [607, 490] on button "Next" at bounding box center [798, 501] width 532 height 74
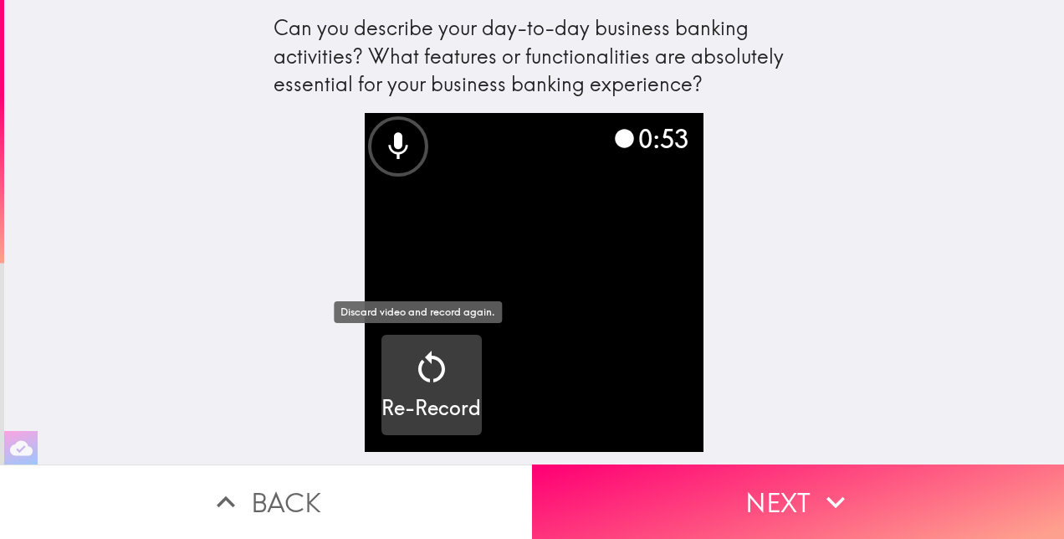
click at [413, 363] on icon "button" at bounding box center [432, 367] width 40 height 40
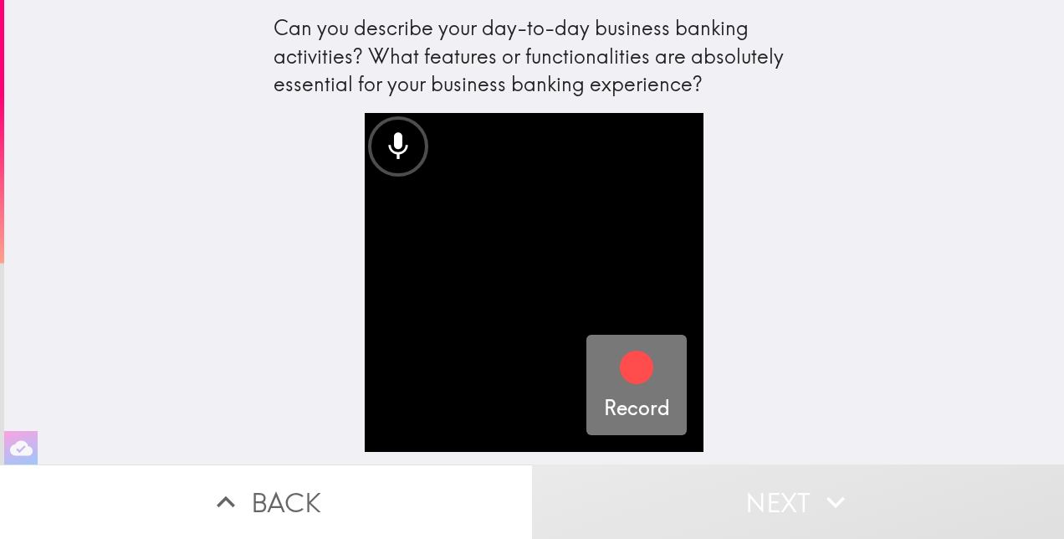
click at [628, 373] on icon "button" at bounding box center [636, 367] width 33 height 33
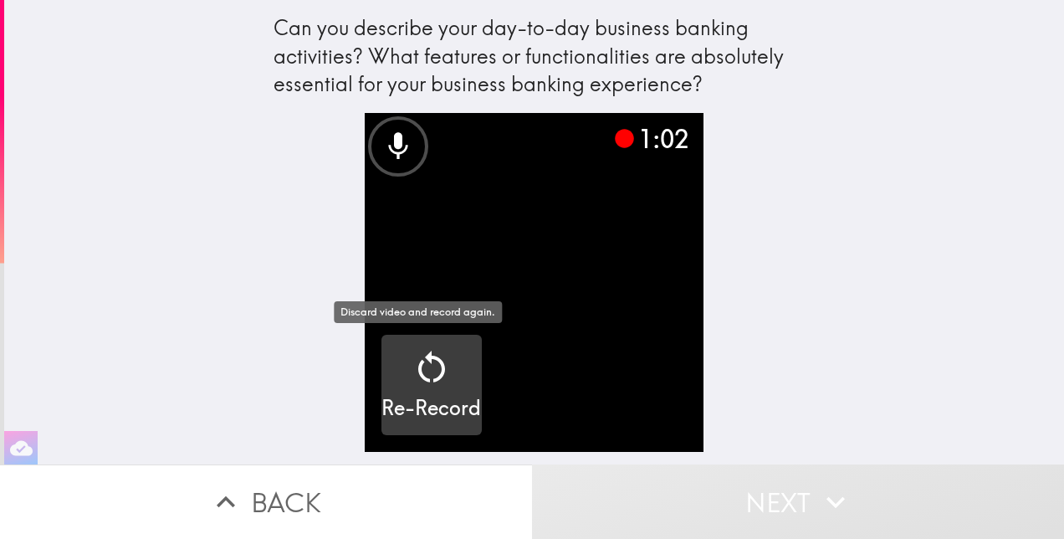
click at [433, 370] on icon "button" at bounding box center [432, 367] width 40 height 40
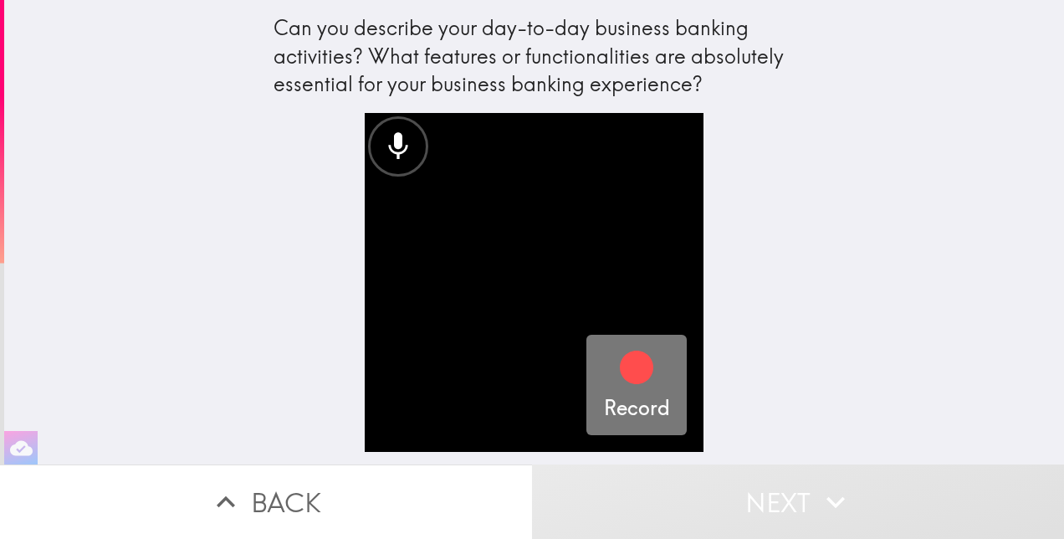
click at [623, 363] on icon "button" at bounding box center [636, 367] width 33 height 33
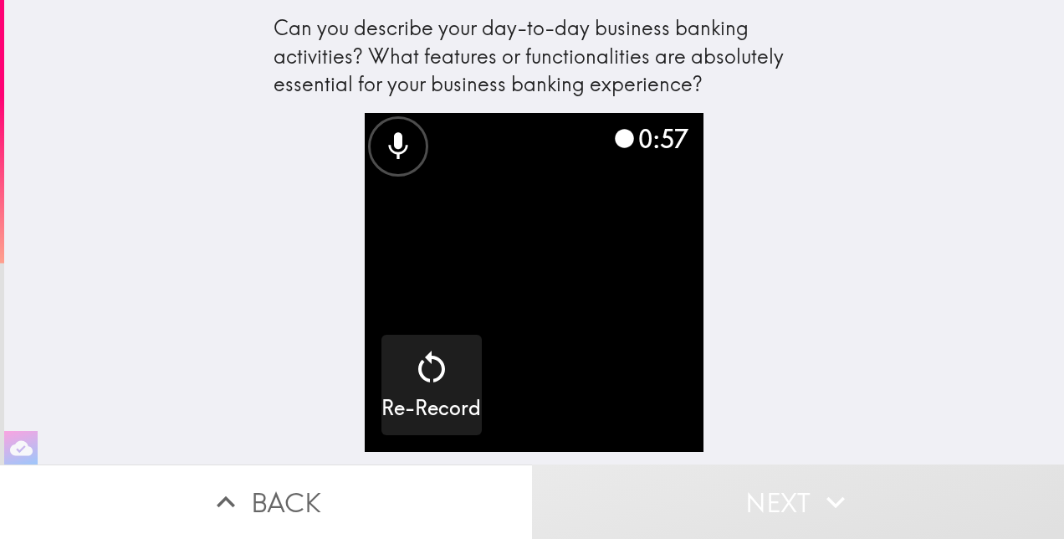
click at [710, 372] on div "0:57 Re-Record" at bounding box center [535, 288] width 536 height 351
click at [654, 353] on video "button" at bounding box center [534, 282] width 339 height 339
click at [777, 490] on button "Next" at bounding box center [798, 501] width 532 height 74
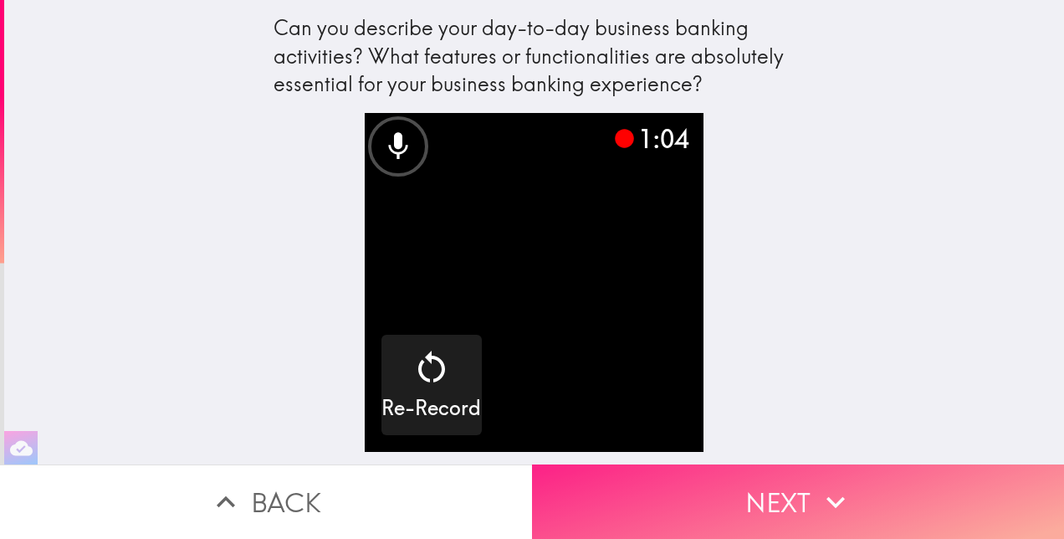
click at [754, 473] on button "Next" at bounding box center [798, 501] width 532 height 74
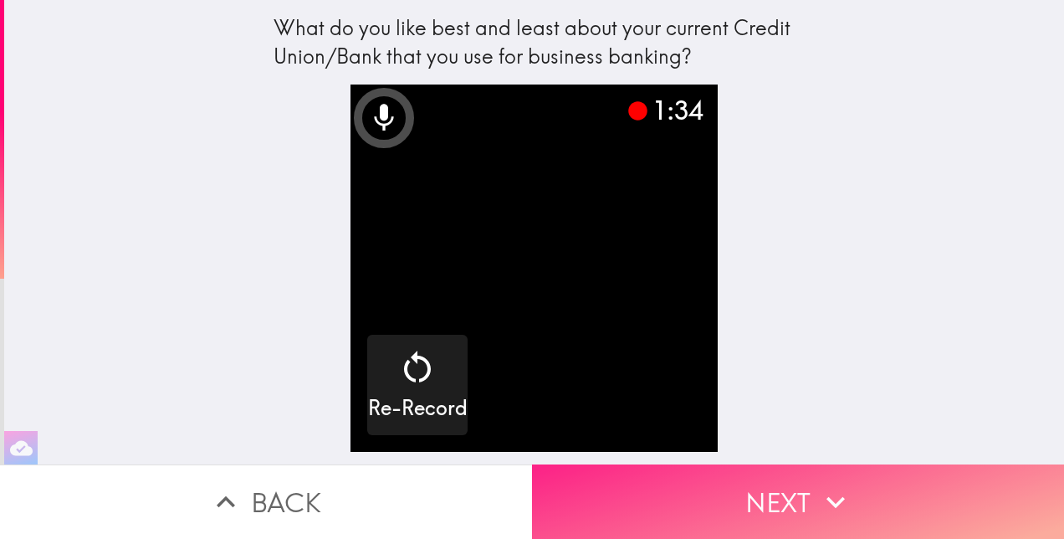
click at [818, 503] on icon "button" at bounding box center [836, 502] width 37 height 37
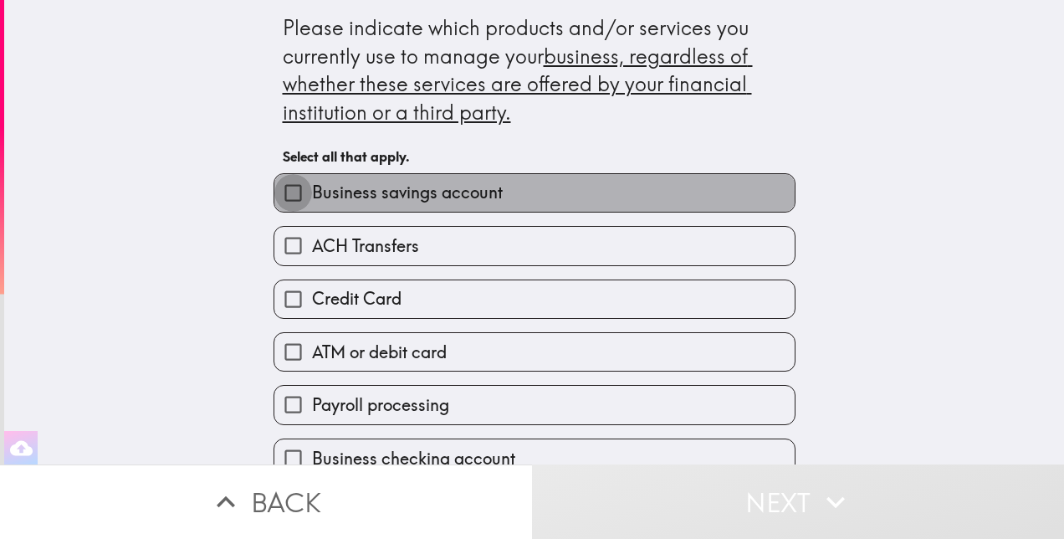
click at [274, 197] on input "Business savings account" at bounding box center [293, 193] width 38 height 38
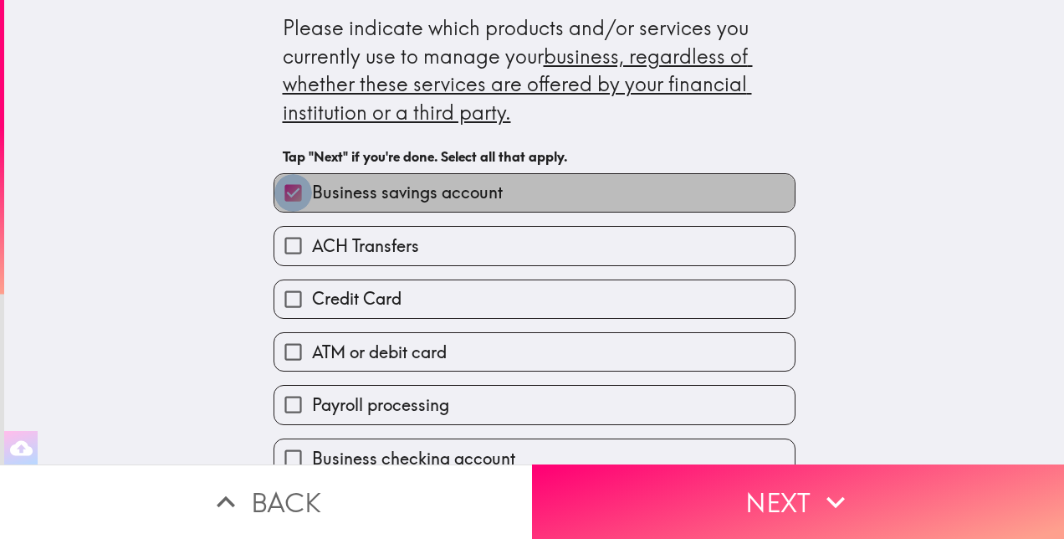
click at [274, 197] on input "Business savings account" at bounding box center [293, 193] width 38 height 38
checkbox input "false"
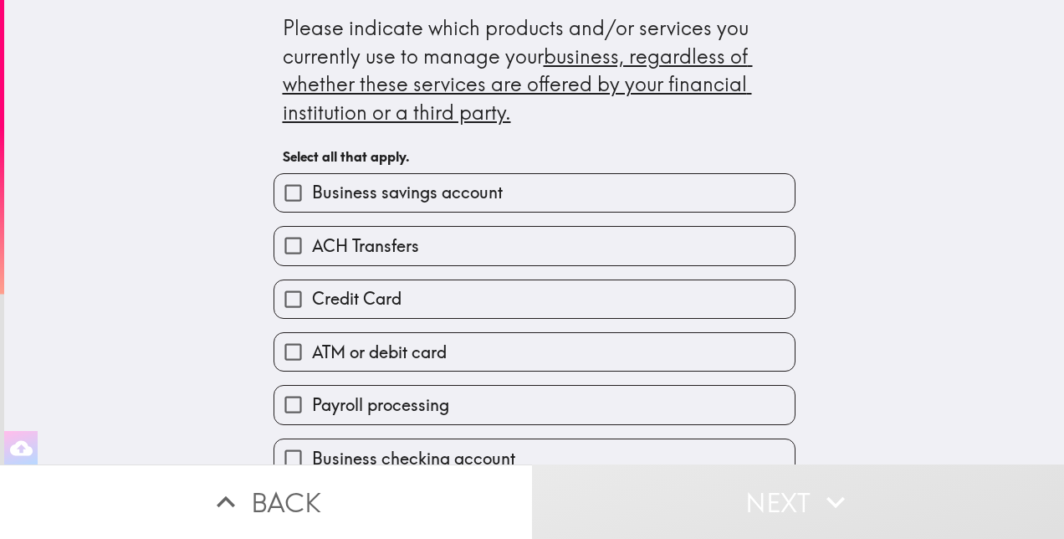
click at [274, 253] on input "ACH Transfers" at bounding box center [293, 246] width 38 height 38
checkbox input "true"
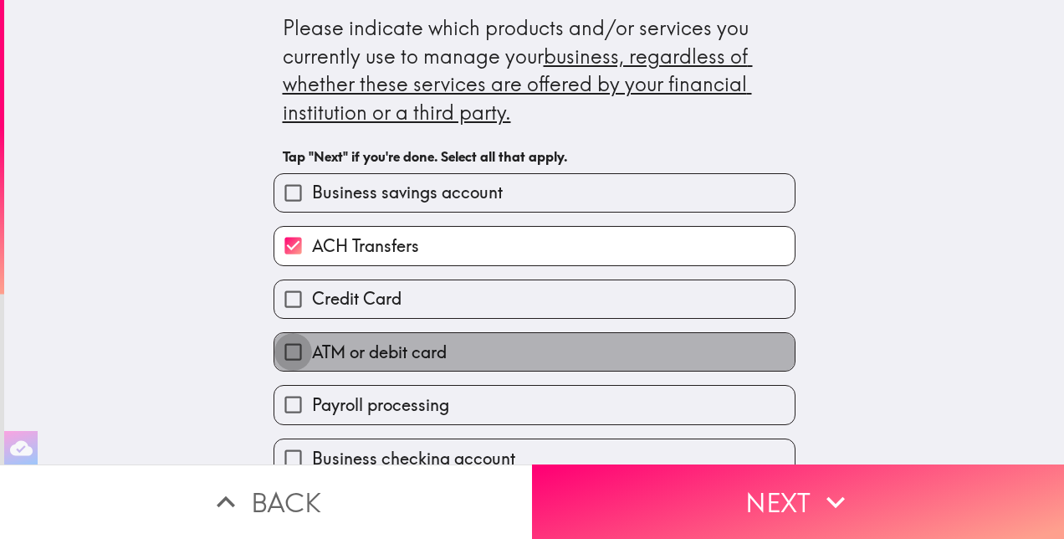
click at [274, 356] on input "ATM or debit card" at bounding box center [293, 352] width 38 height 38
checkbox input "true"
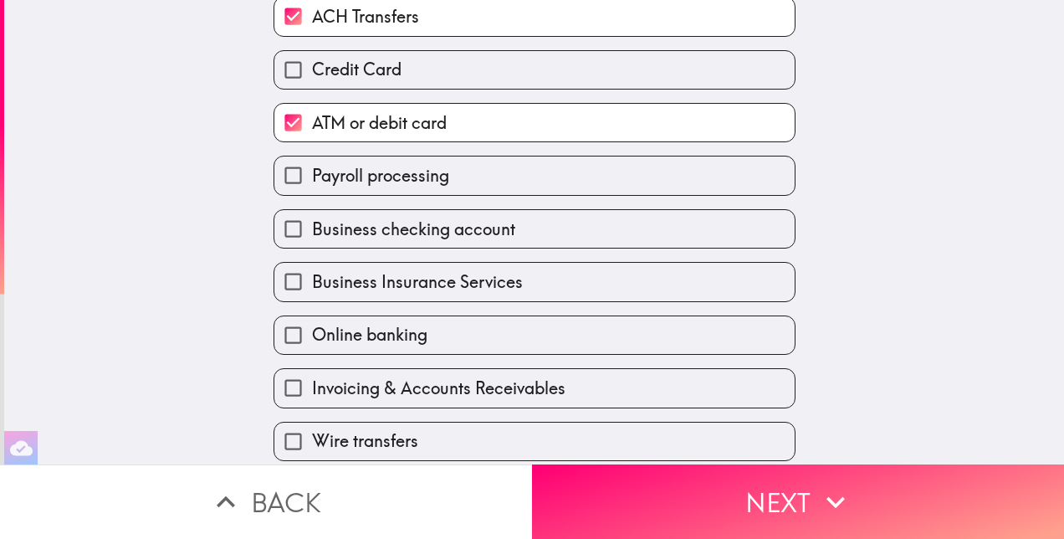
scroll to position [231, 0]
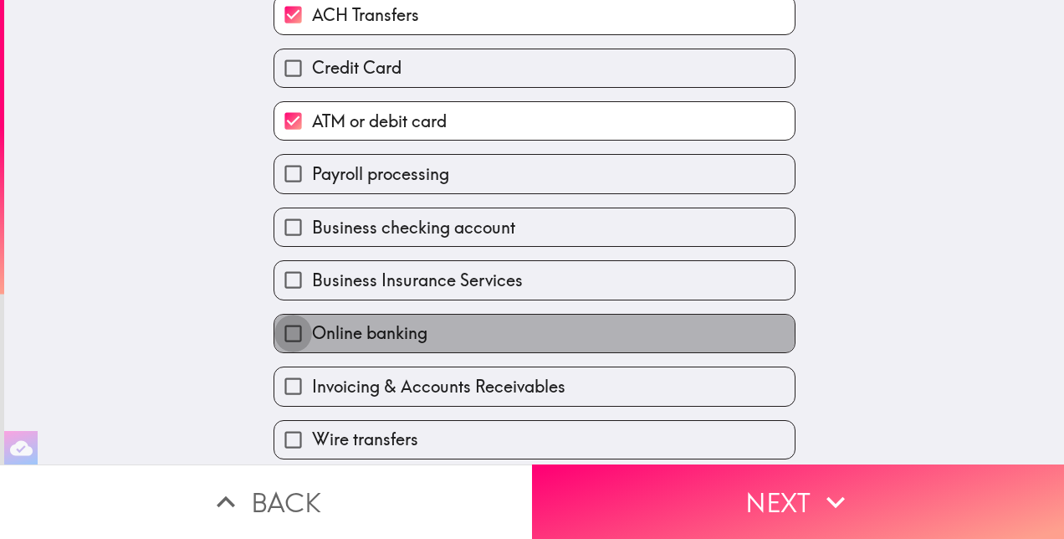
click at [282, 335] on input "Online banking" at bounding box center [293, 334] width 38 height 38
checkbox input "true"
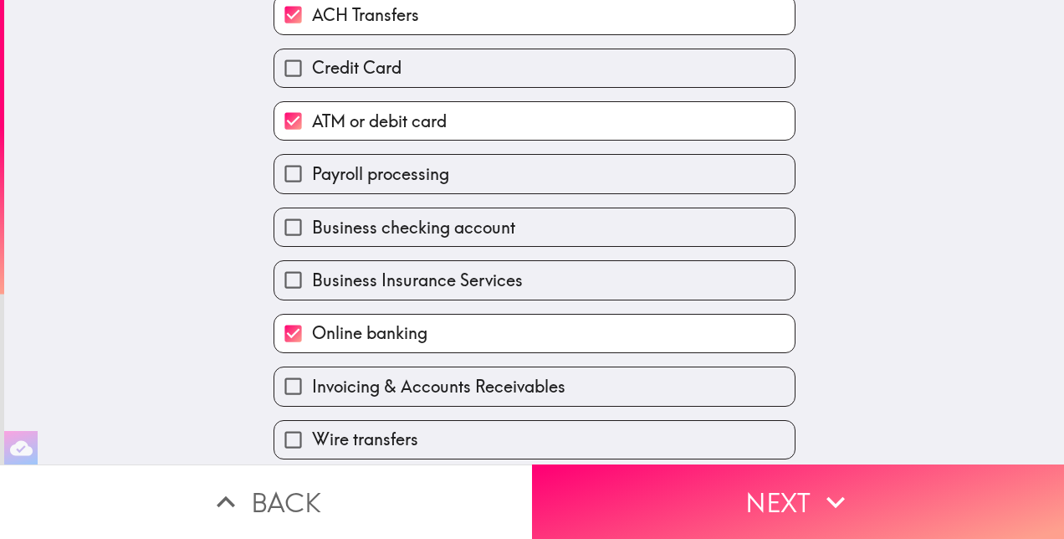
click at [274, 393] on input "Invoicing & Accounts Receivables" at bounding box center [293, 386] width 38 height 38
checkbox input "true"
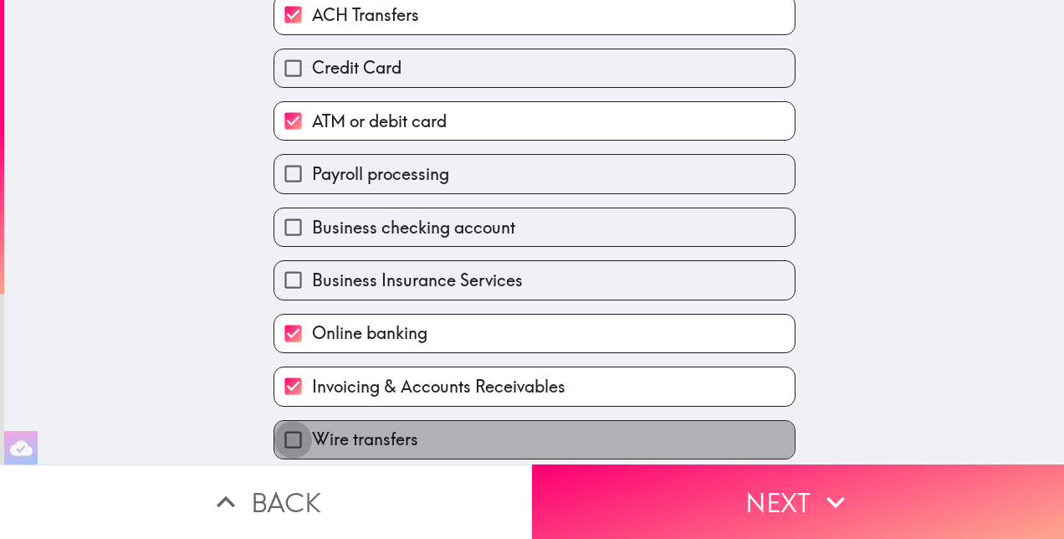
click at [280, 438] on input "Wire transfers" at bounding box center [293, 440] width 38 height 38
checkbox input "true"
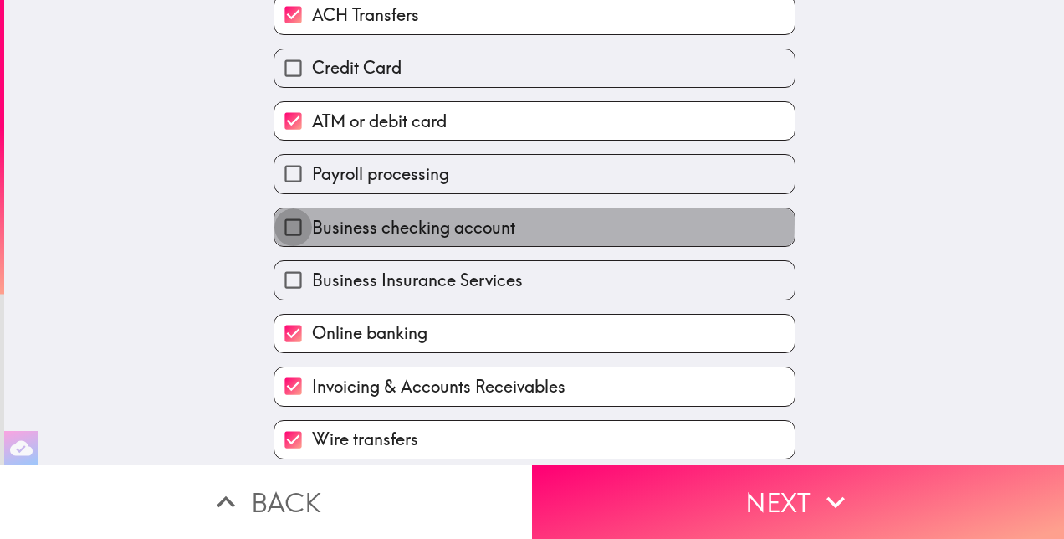
click at [281, 223] on input "Business checking account" at bounding box center [293, 227] width 38 height 38
checkbox input "true"
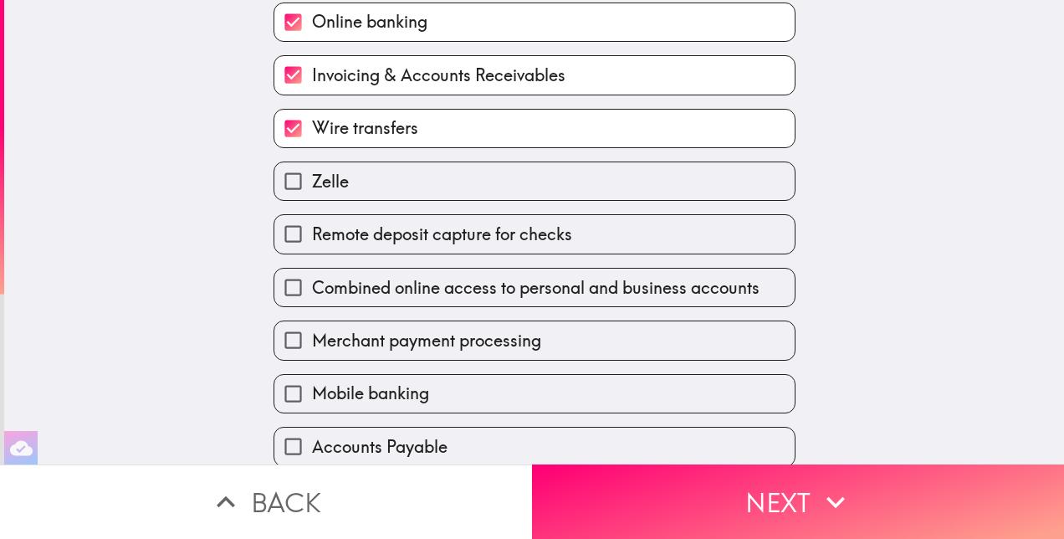
scroll to position [566, 0]
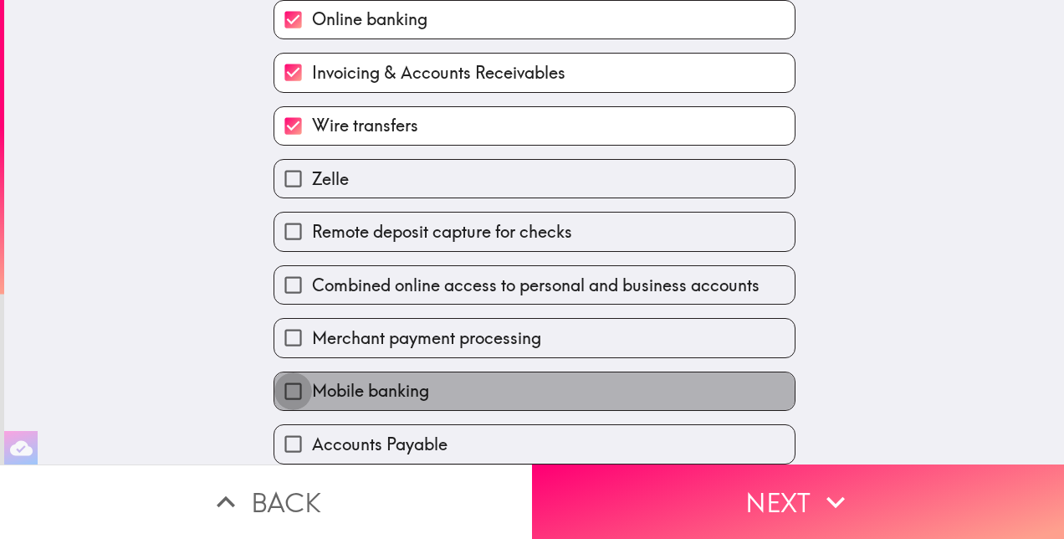
click at [290, 384] on input "Mobile banking" at bounding box center [293, 391] width 38 height 38
checkbox input "true"
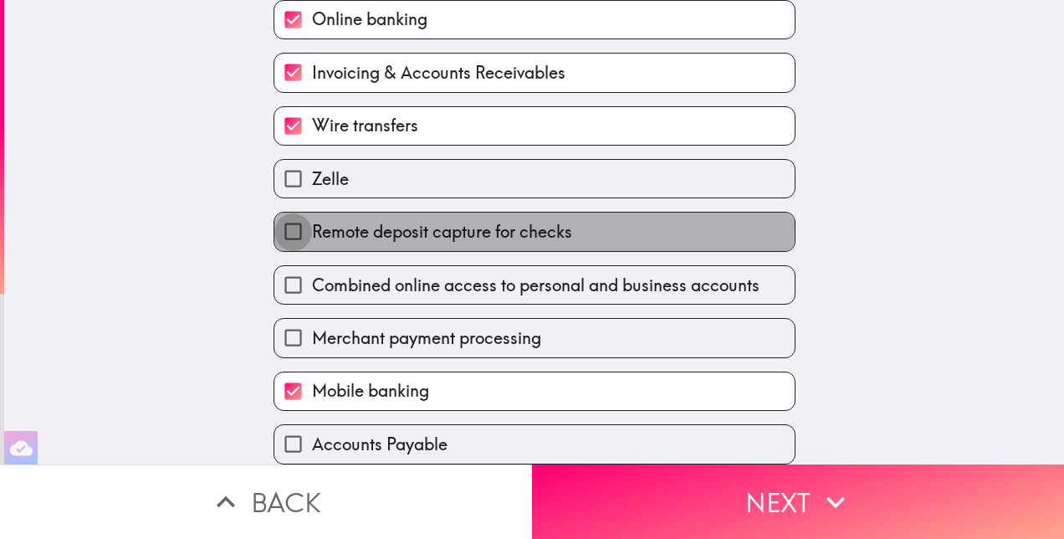
click at [274, 213] on input "Remote deposit capture for checks" at bounding box center [293, 232] width 38 height 38
checkbox input "true"
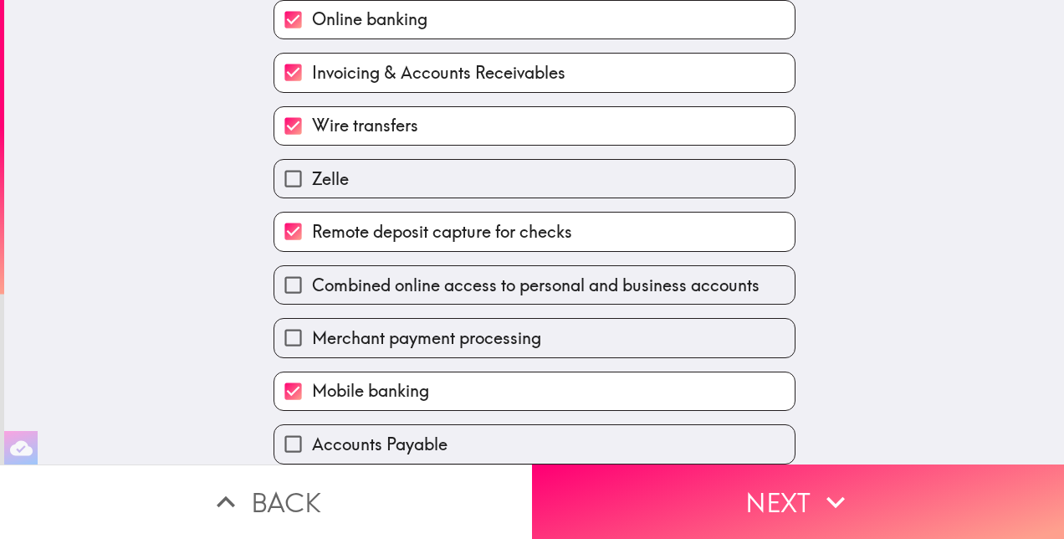
click at [289, 278] on input "Combined online access to personal and business accounts" at bounding box center [293, 285] width 38 height 38
checkbox input "true"
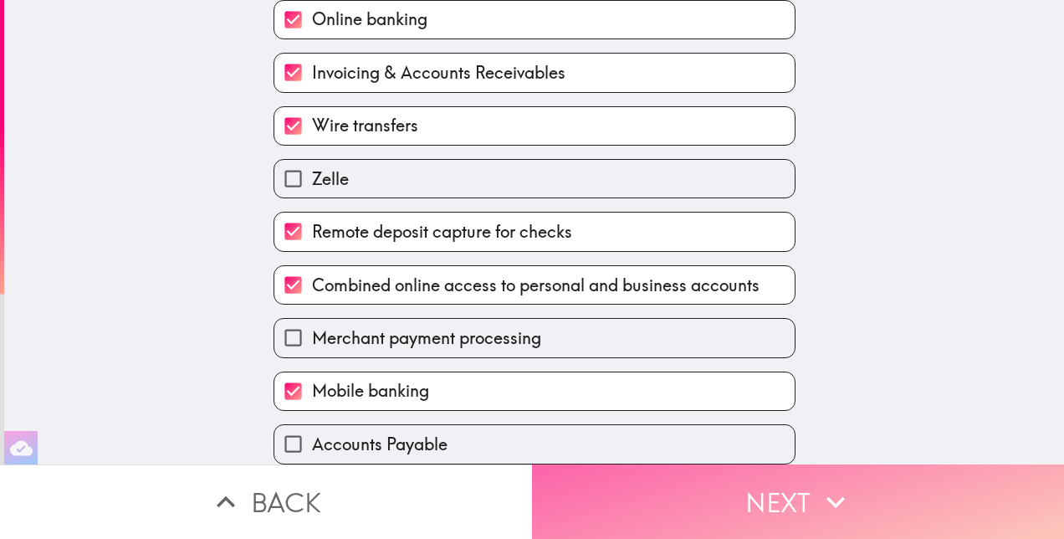
click at [671, 494] on button "Next" at bounding box center [798, 501] width 532 height 74
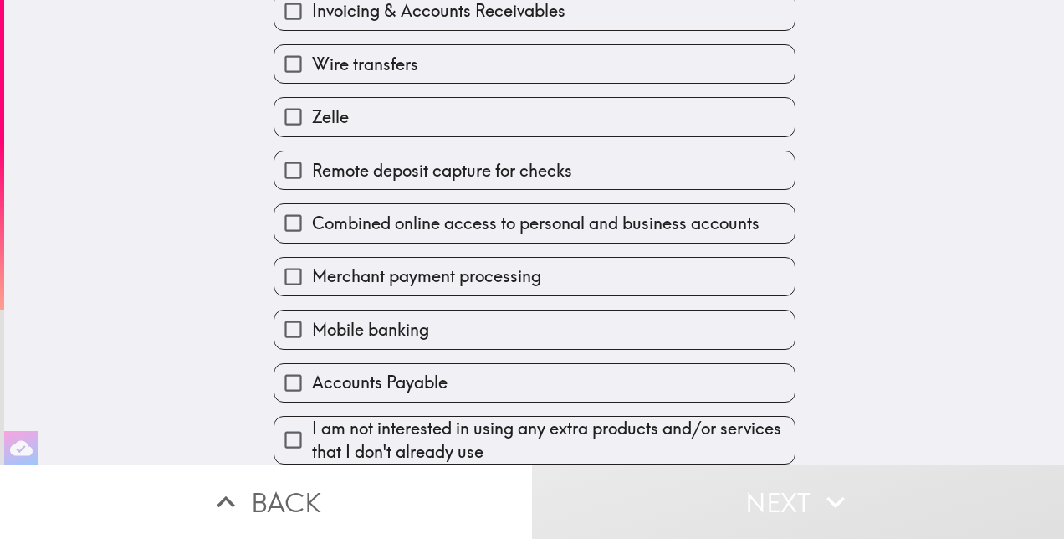
scroll to position [600, 0]
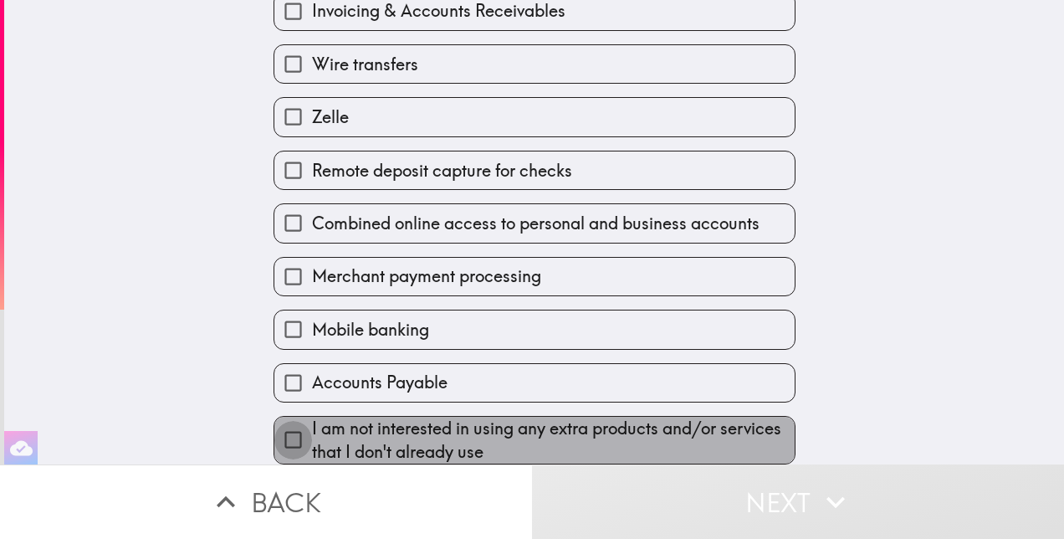
click at [294, 421] on input "I am not interested in using any extra products and/or services that I don't al…" at bounding box center [293, 440] width 38 height 38
checkbox input "true"
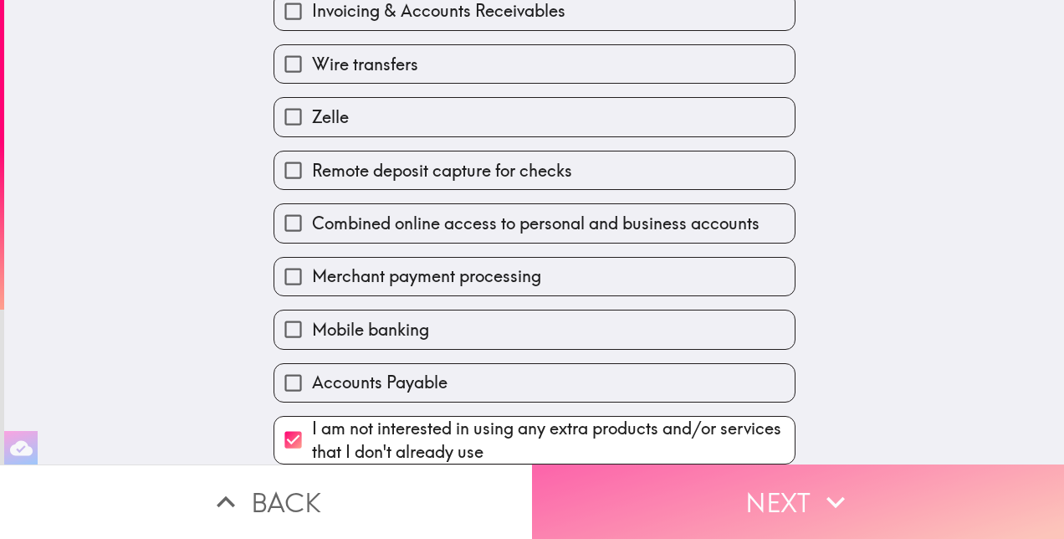
click at [684, 493] on button "Next" at bounding box center [798, 501] width 532 height 74
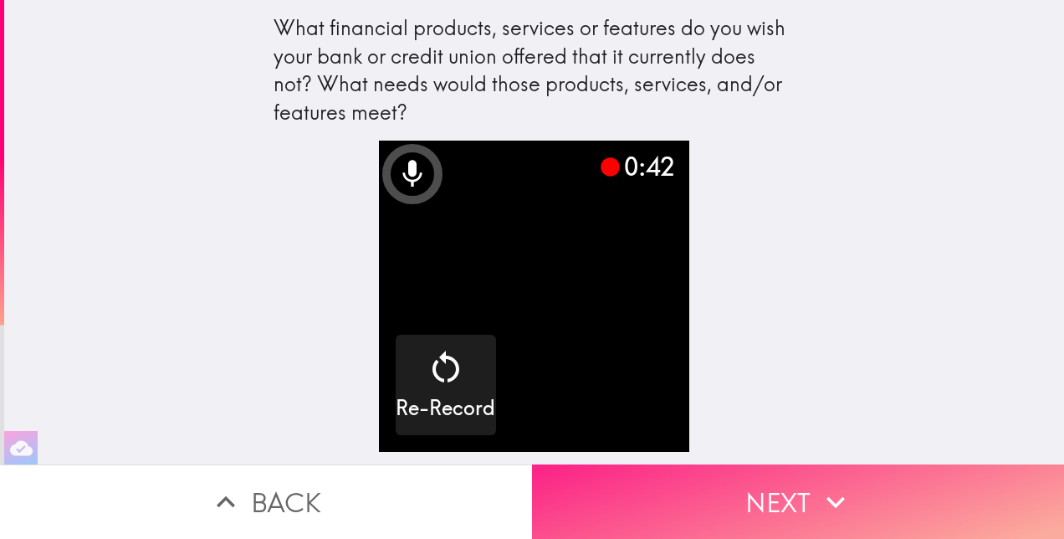
click at [782, 501] on button "Next" at bounding box center [798, 501] width 532 height 74
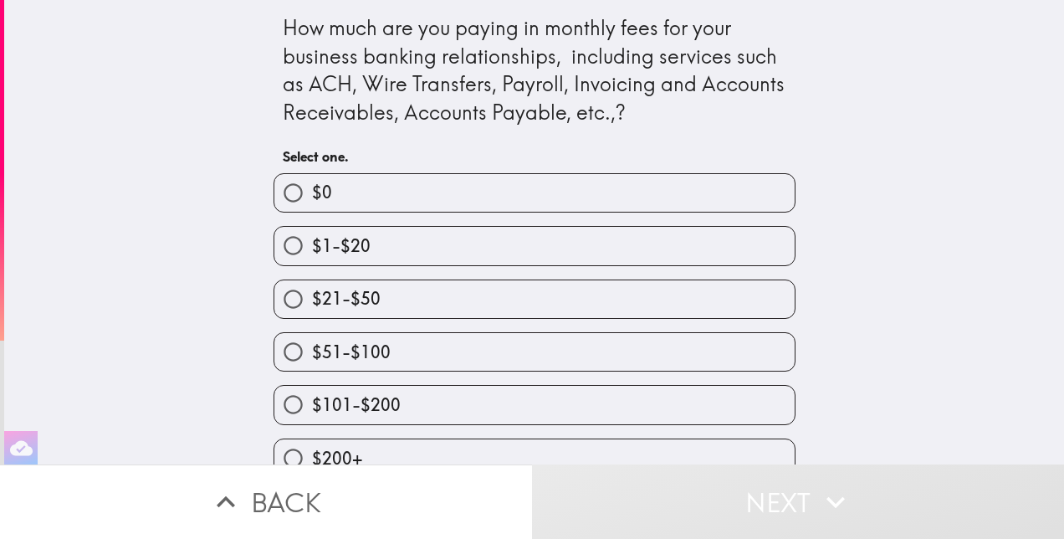
scroll to position [29, 0]
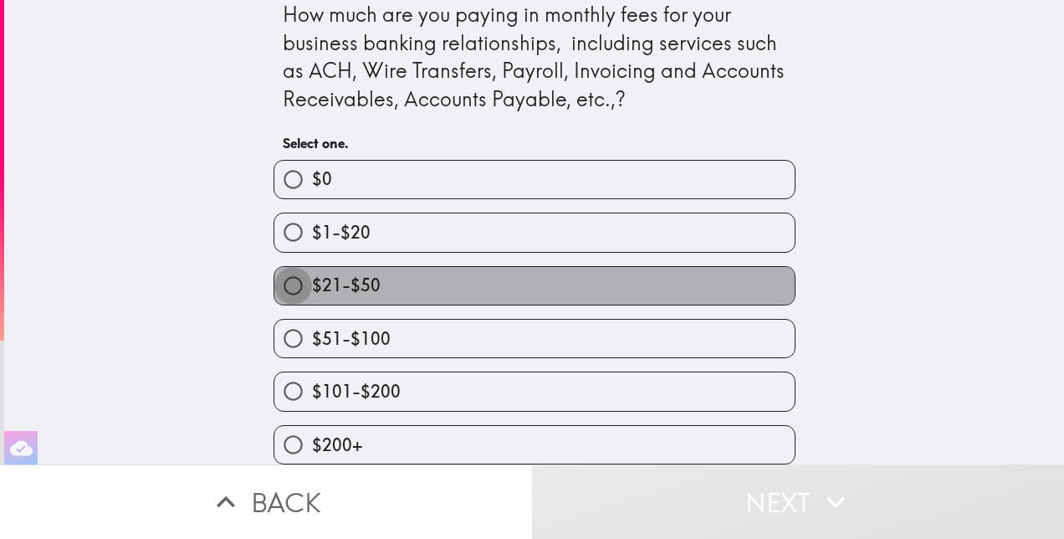
click at [279, 281] on input "$21-$50" at bounding box center [293, 286] width 38 height 38
radio input "true"
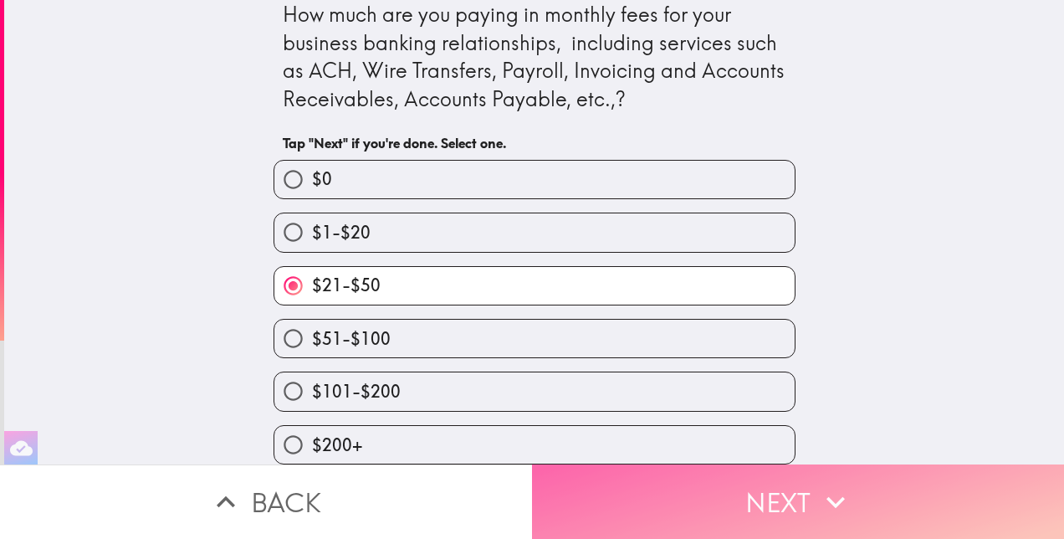
click at [759, 470] on button "Next" at bounding box center [798, 501] width 532 height 74
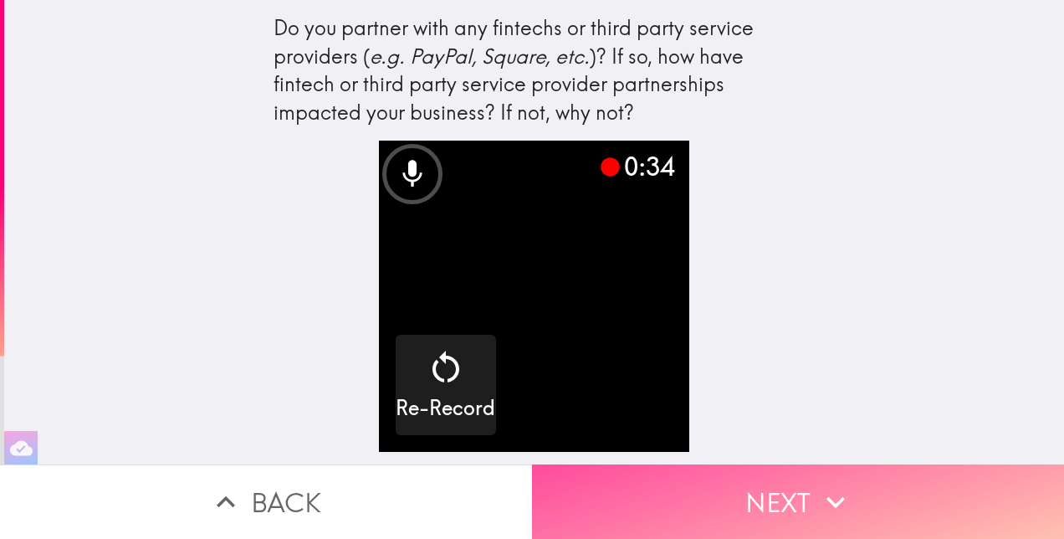
click at [865, 495] on button "Next" at bounding box center [798, 501] width 532 height 74
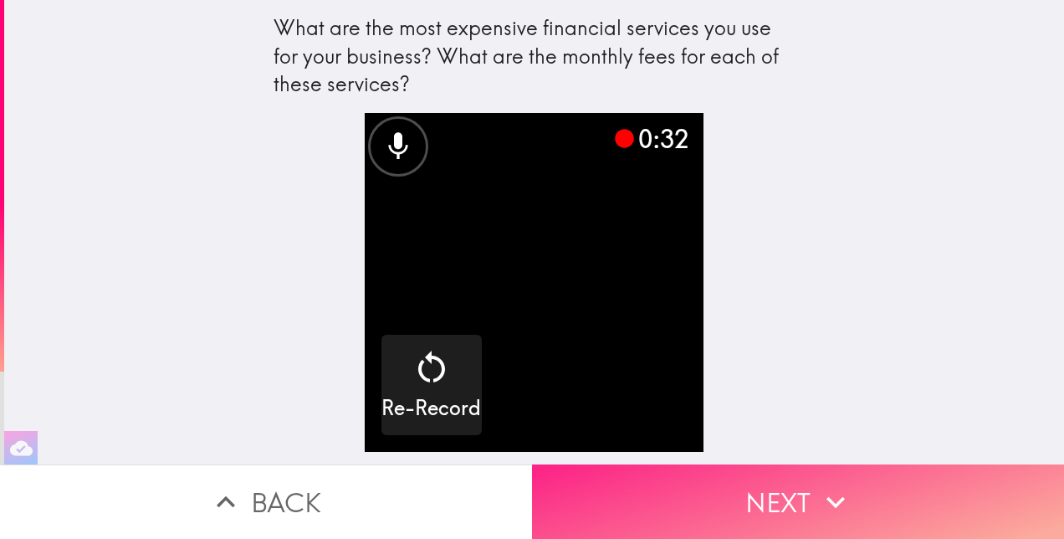
click at [852, 491] on button "Next" at bounding box center [798, 501] width 532 height 74
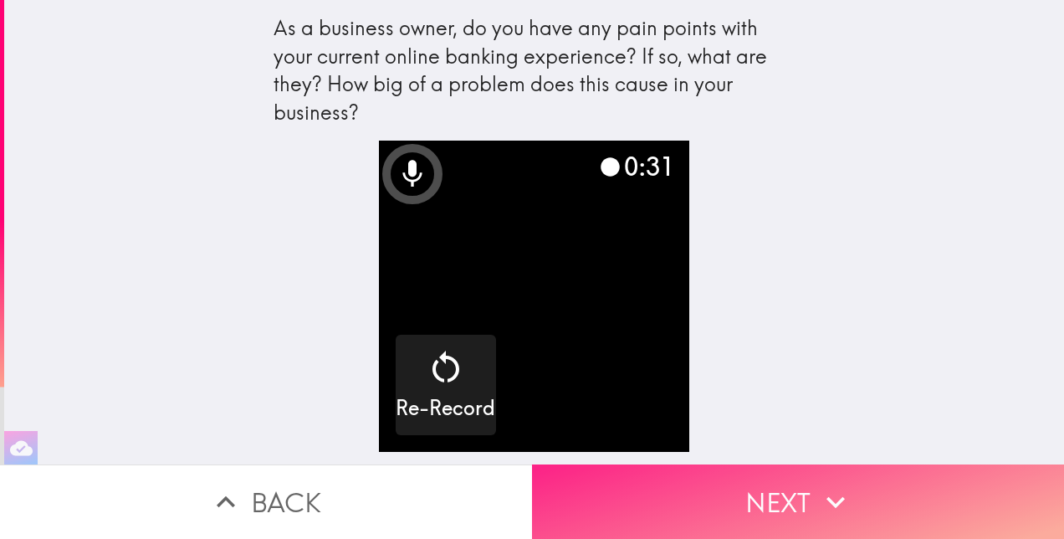
click at [843, 490] on icon "button" at bounding box center [836, 502] width 37 height 37
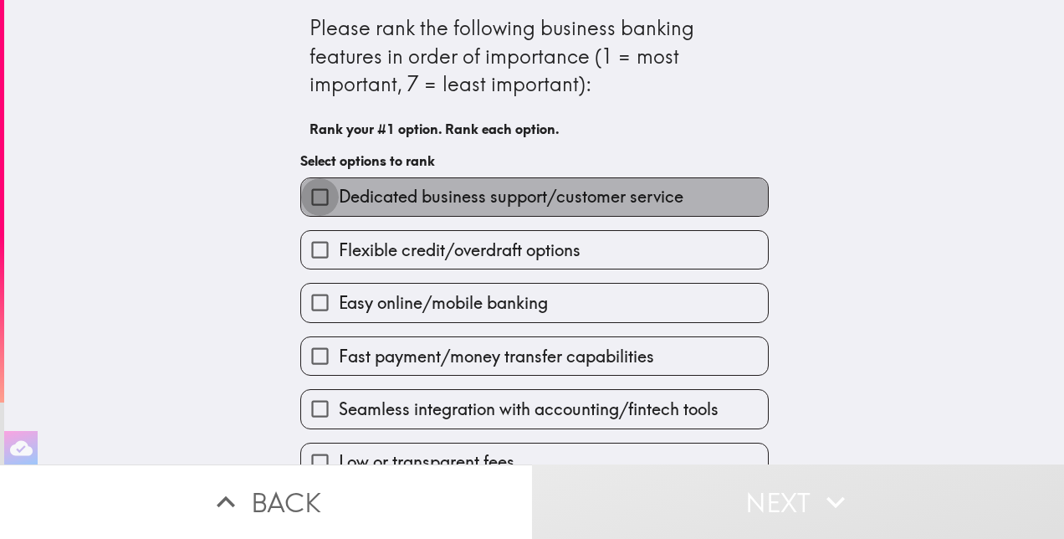
click at [308, 208] on input "Dedicated business support/customer service" at bounding box center [320, 197] width 38 height 38
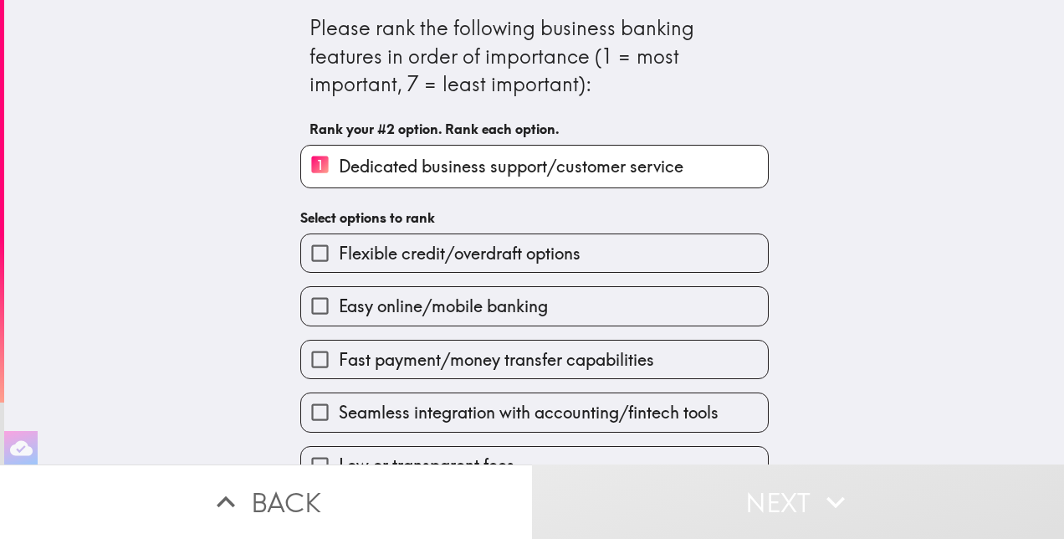
click at [305, 174] on input "1 Dedicated business support/customer service" at bounding box center [320, 166] width 38 height 41
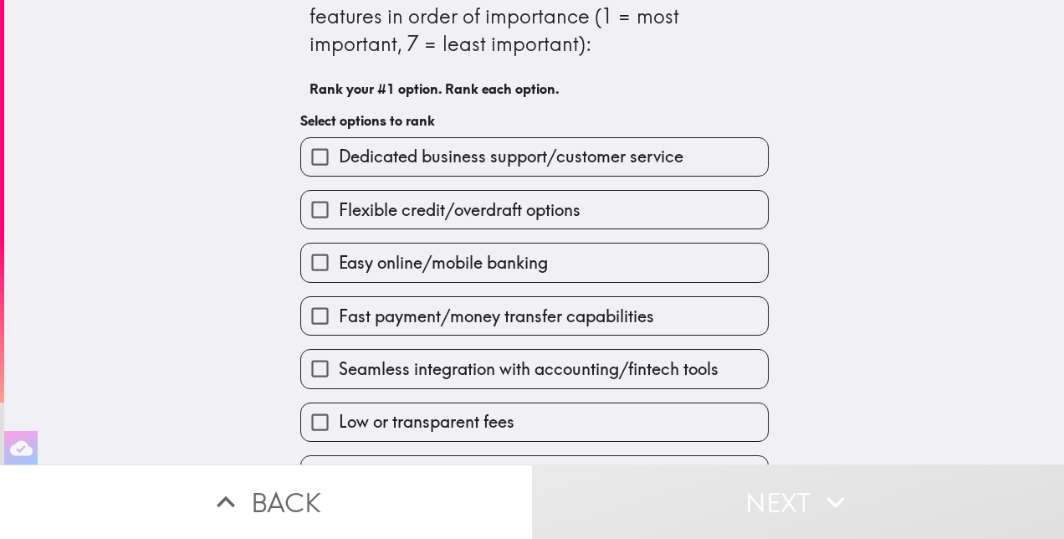
scroll to position [87, 0]
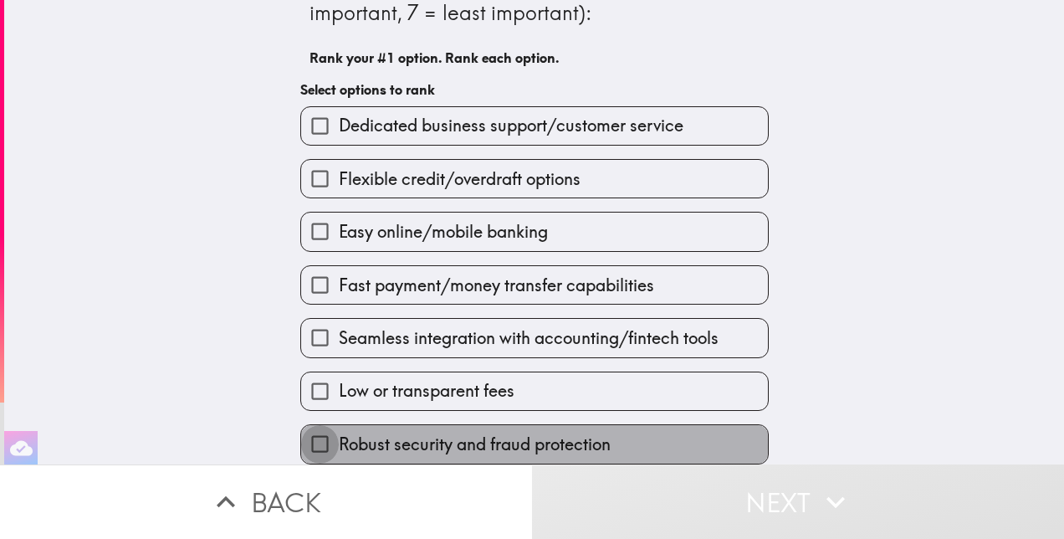
click at [306, 433] on input "Robust security and fraud protection" at bounding box center [320, 444] width 38 height 38
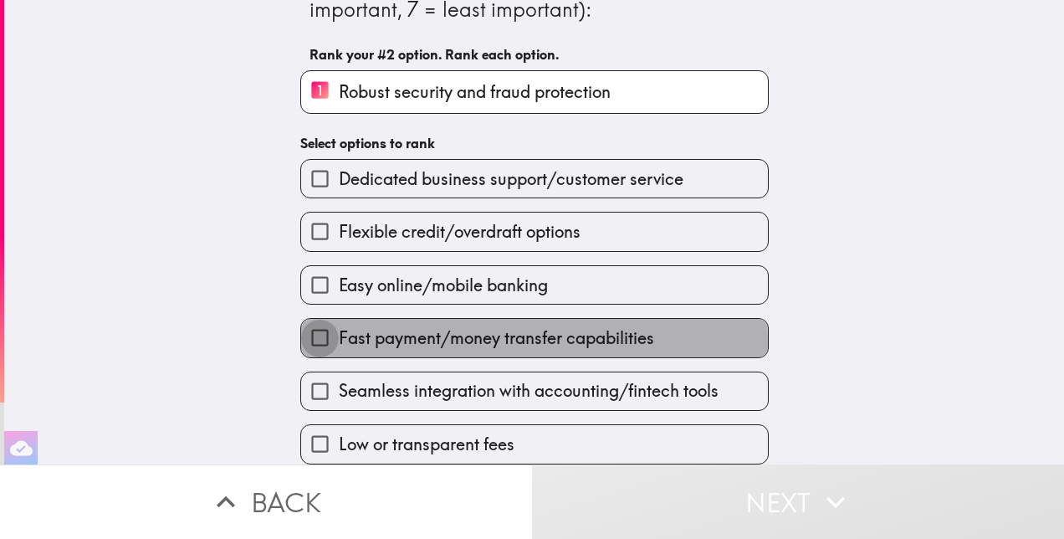
click at [301, 335] on input "Fast payment/money transfer capabilities" at bounding box center [320, 338] width 38 height 38
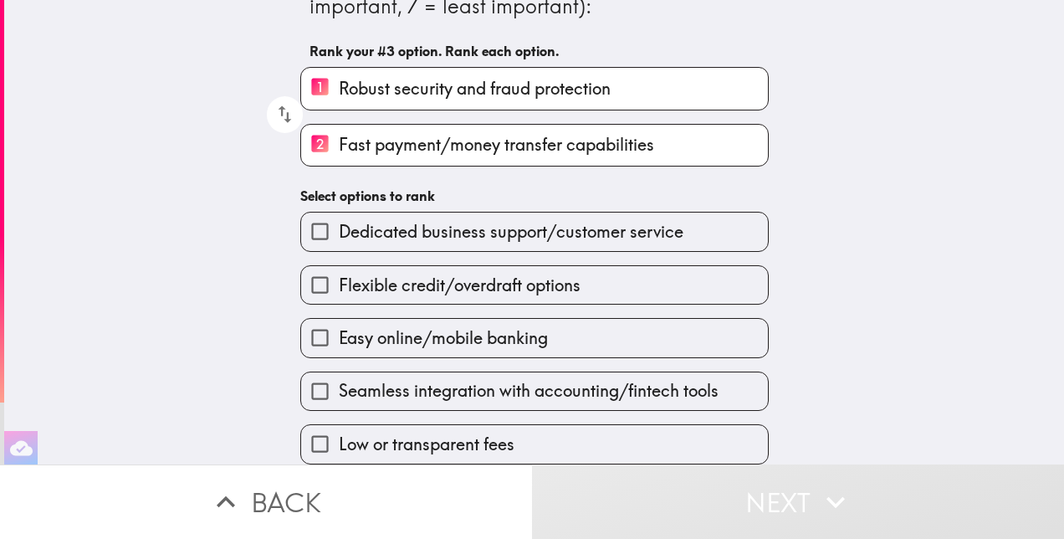
scroll to position [94, 0]
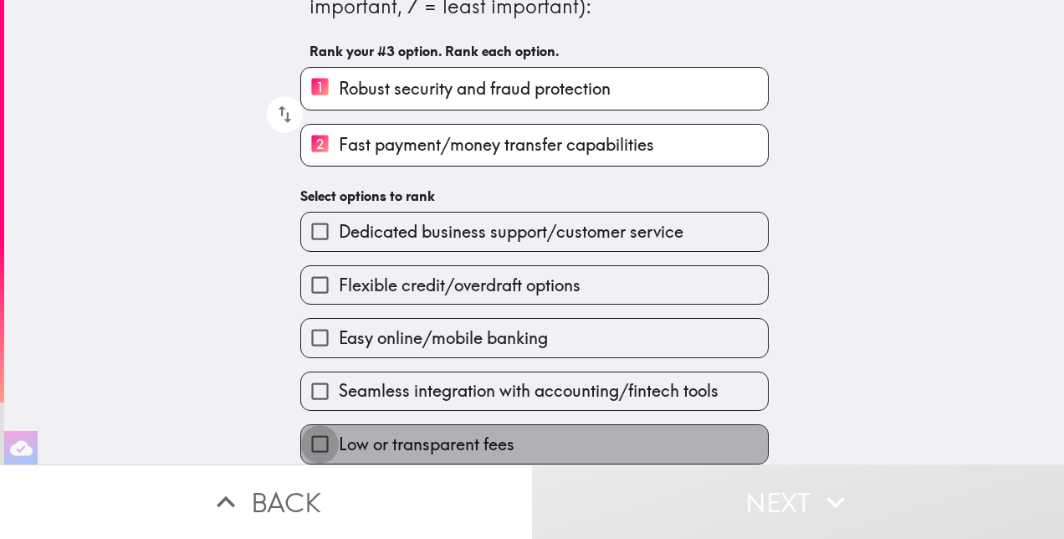
click at [311, 442] on input "Low or transparent fees" at bounding box center [320, 444] width 38 height 38
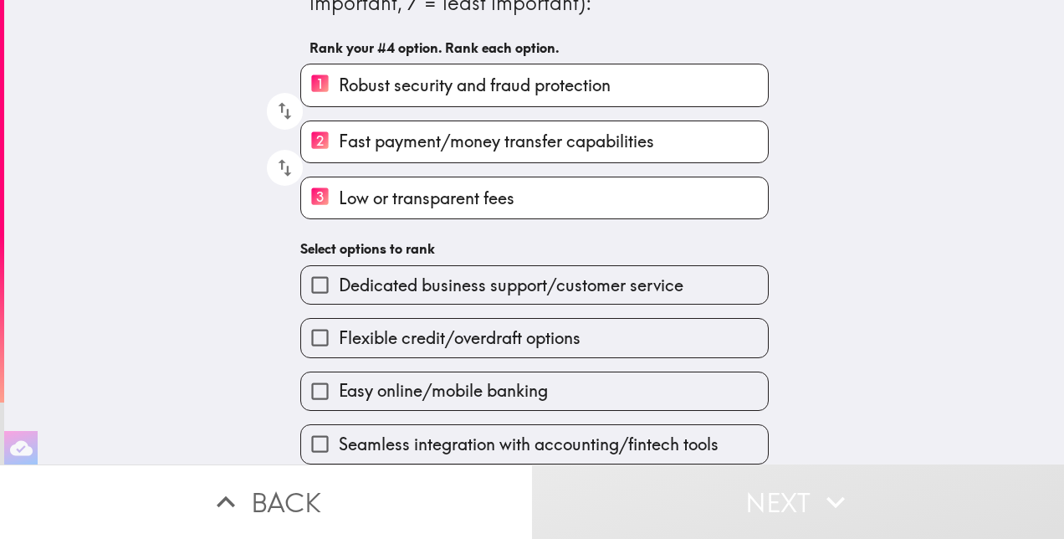
click at [309, 377] on input "Easy online/mobile banking" at bounding box center [320, 391] width 38 height 38
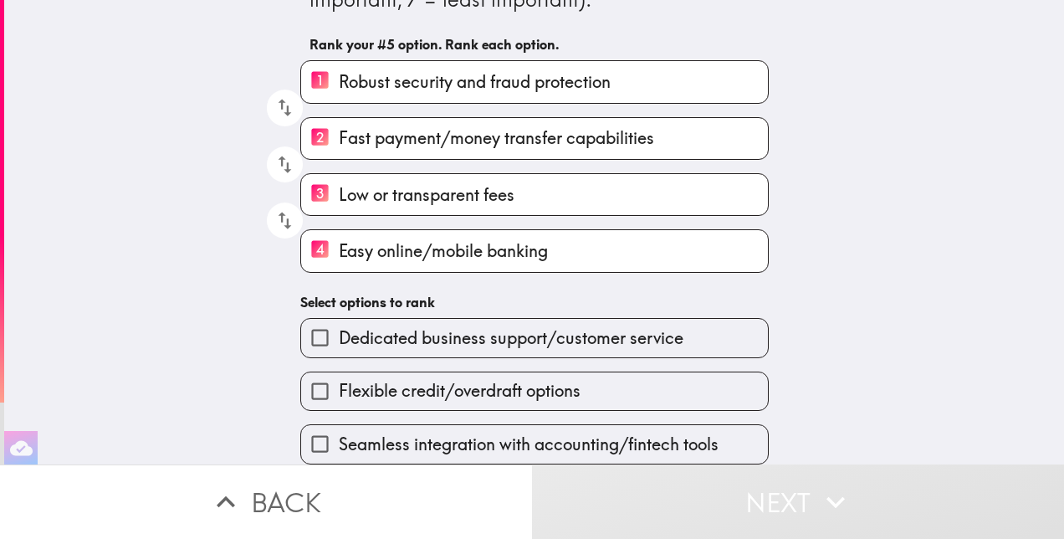
scroll to position [100, 0]
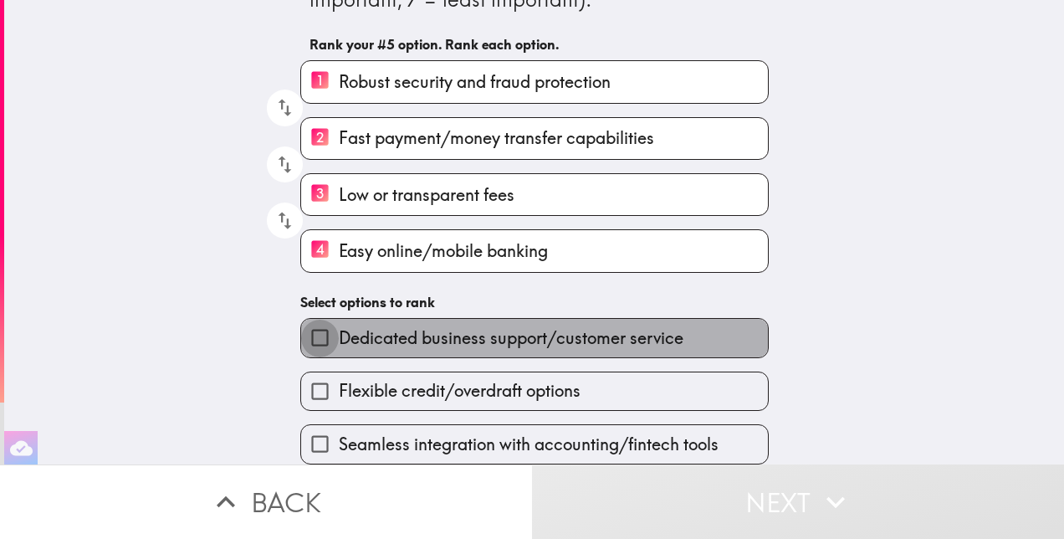
click at [313, 333] on input "Dedicated business support/customer service" at bounding box center [320, 338] width 38 height 38
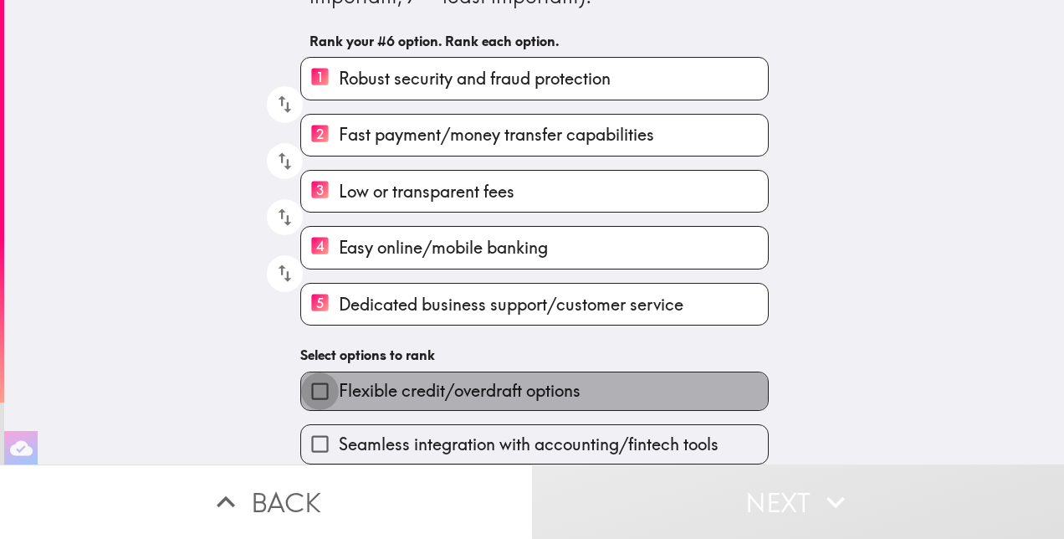
click at [306, 393] on input "Flexible credit/overdraft options" at bounding box center [320, 391] width 38 height 38
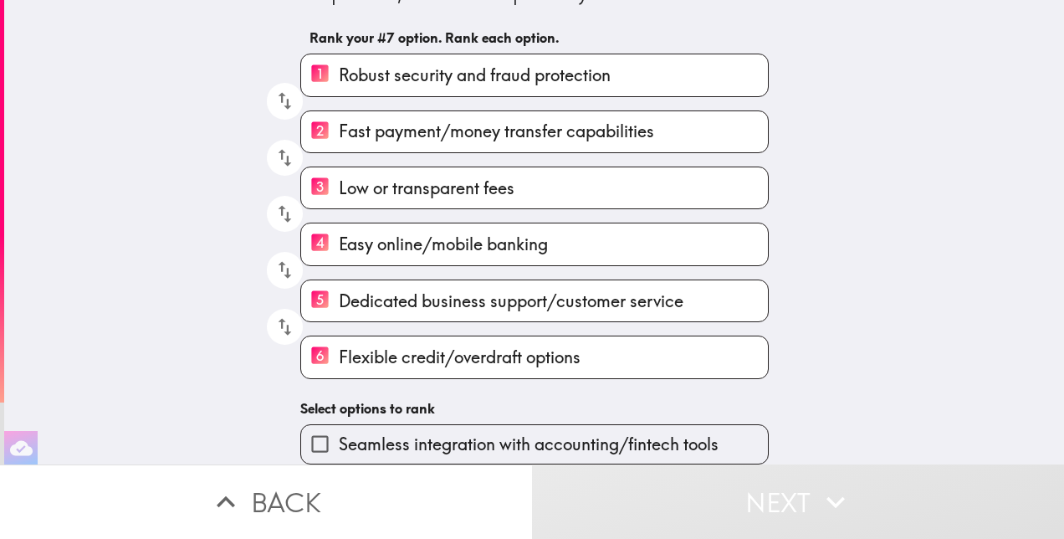
click at [312, 440] on input "Seamless integration with accounting/fintech tools" at bounding box center [320, 444] width 38 height 38
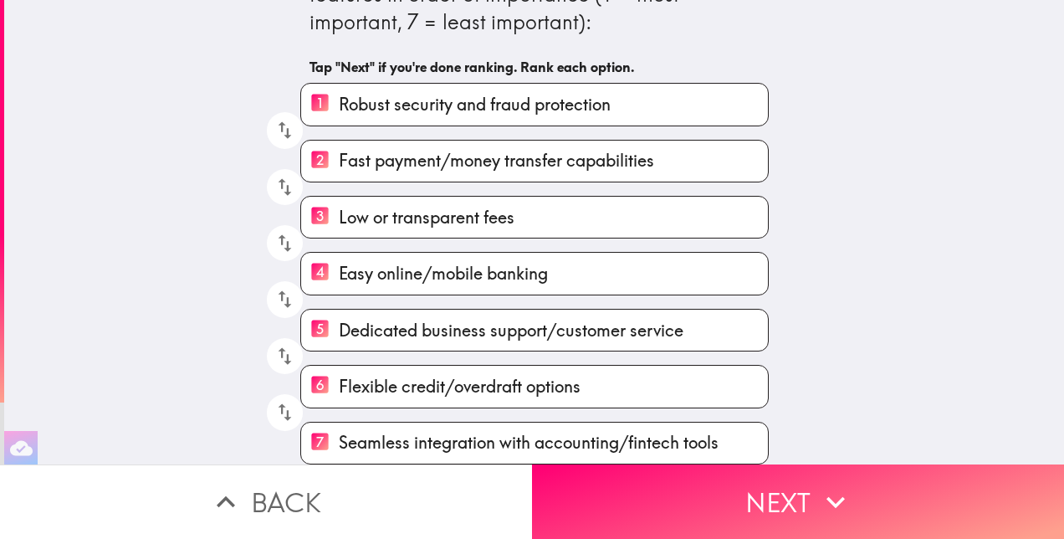
scroll to position [79, 0]
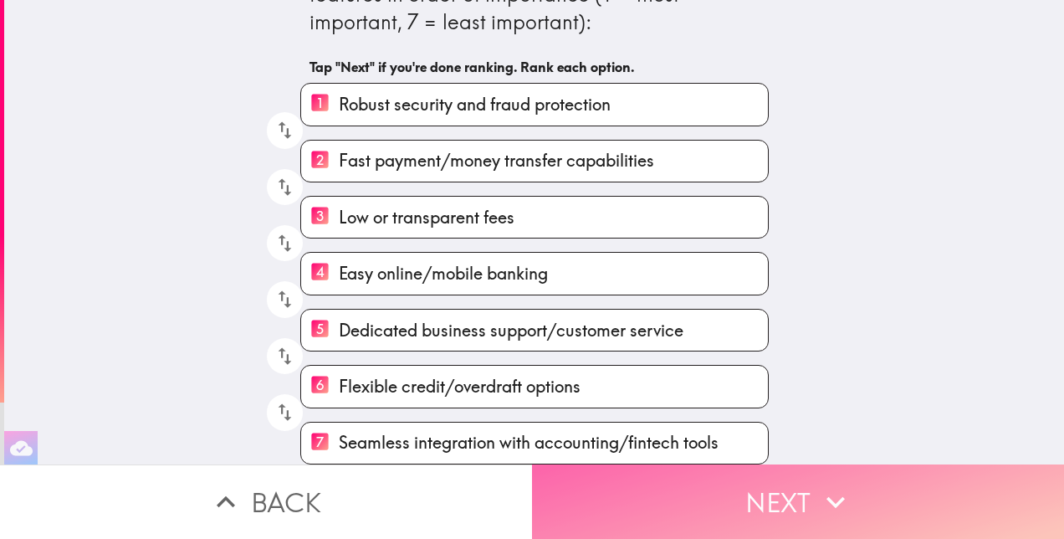
click at [835, 484] on icon "button" at bounding box center [836, 502] width 37 height 37
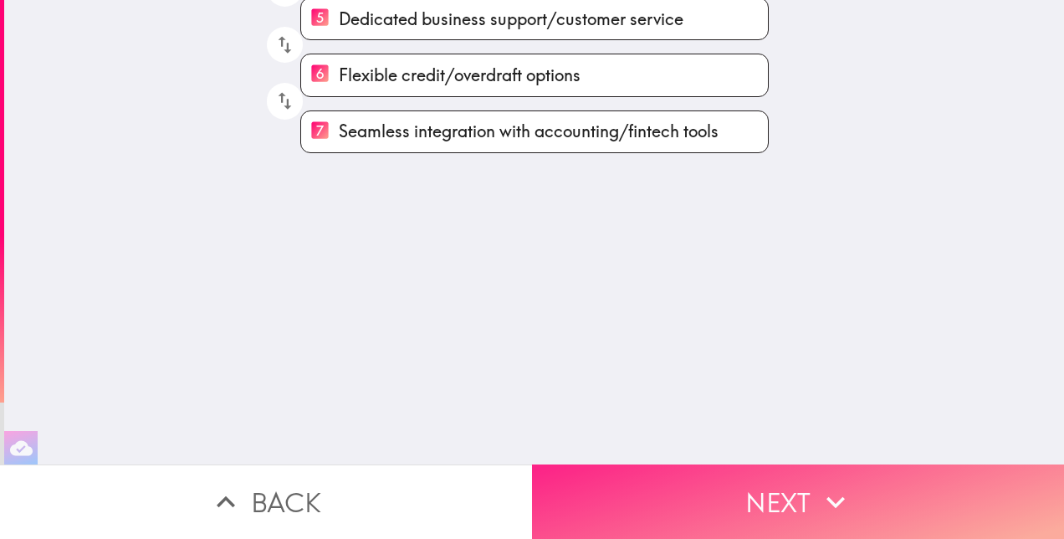
scroll to position [0, 0]
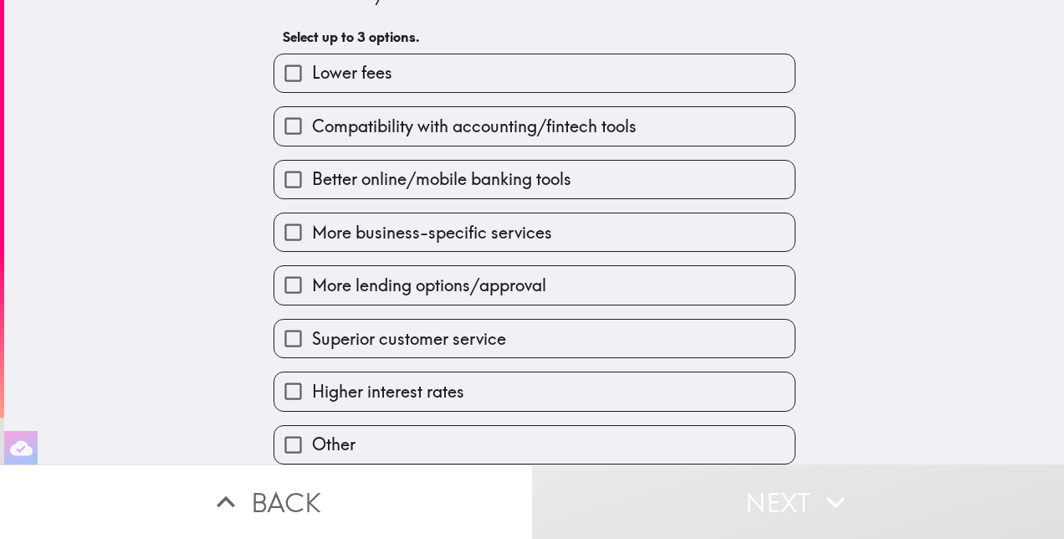
scroll to position [134, 0]
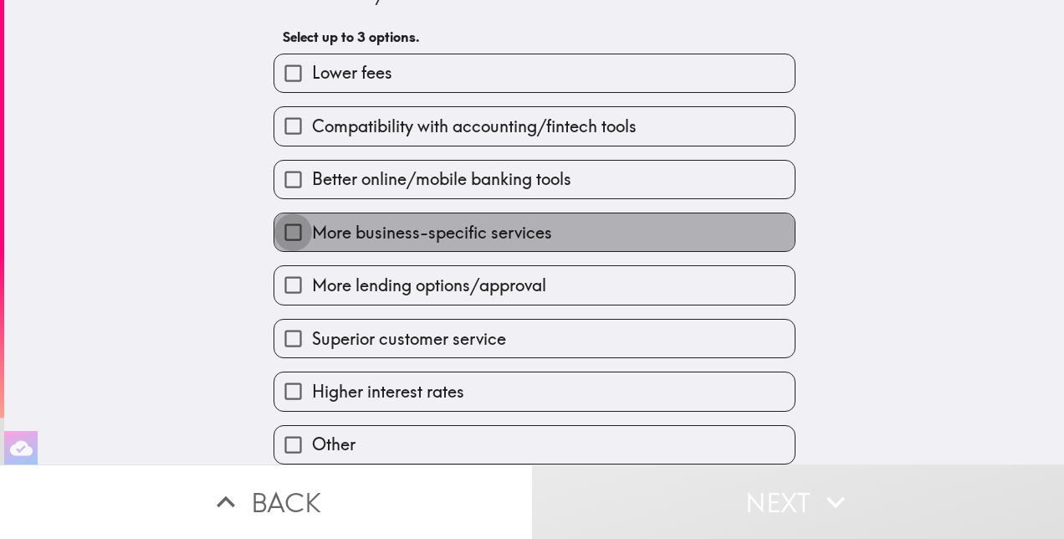
click at [279, 221] on input "More business-specific services" at bounding box center [293, 232] width 38 height 38
checkbox input "true"
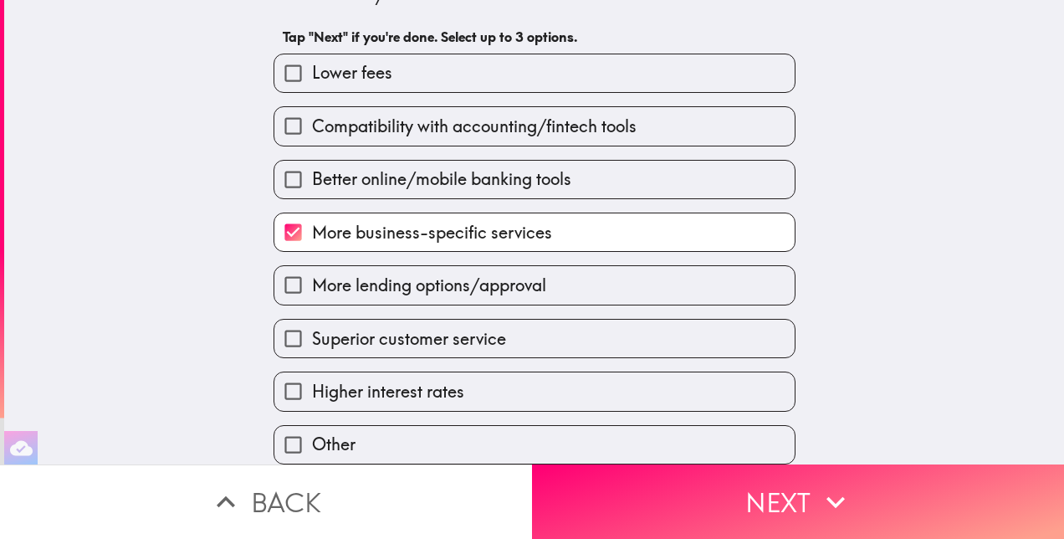
click at [279, 67] on input "Lower fees" at bounding box center [293, 73] width 38 height 38
checkbox input "true"
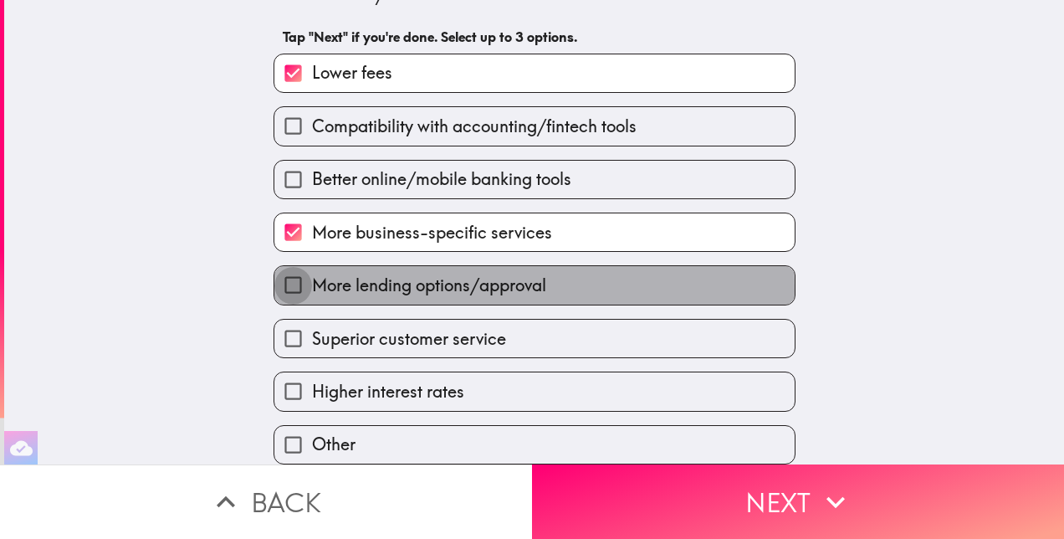
click at [285, 278] on input "More lending options/approval" at bounding box center [293, 285] width 38 height 38
checkbox input "true"
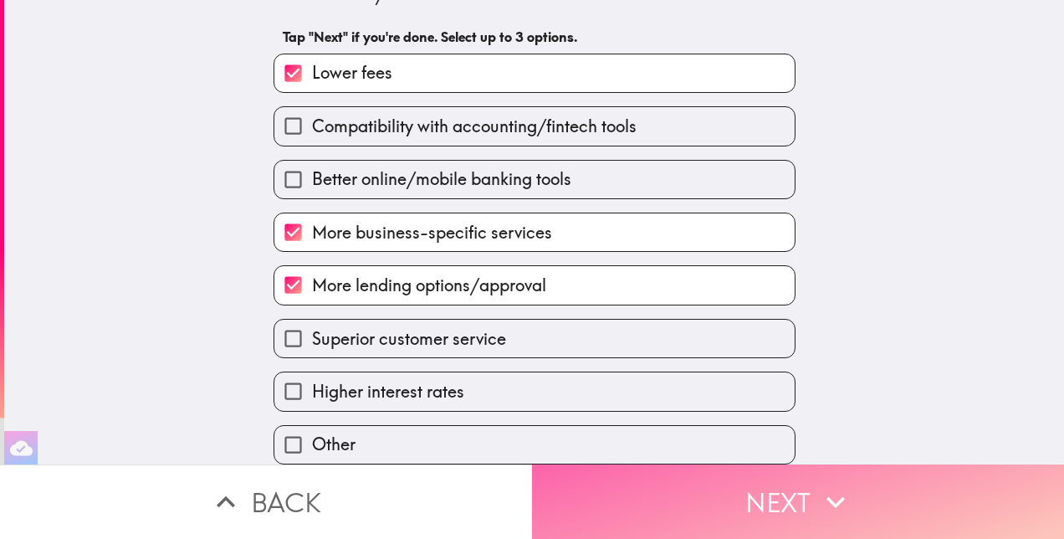
click at [721, 495] on button "Next" at bounding box center [798, 501] width 532 height 74
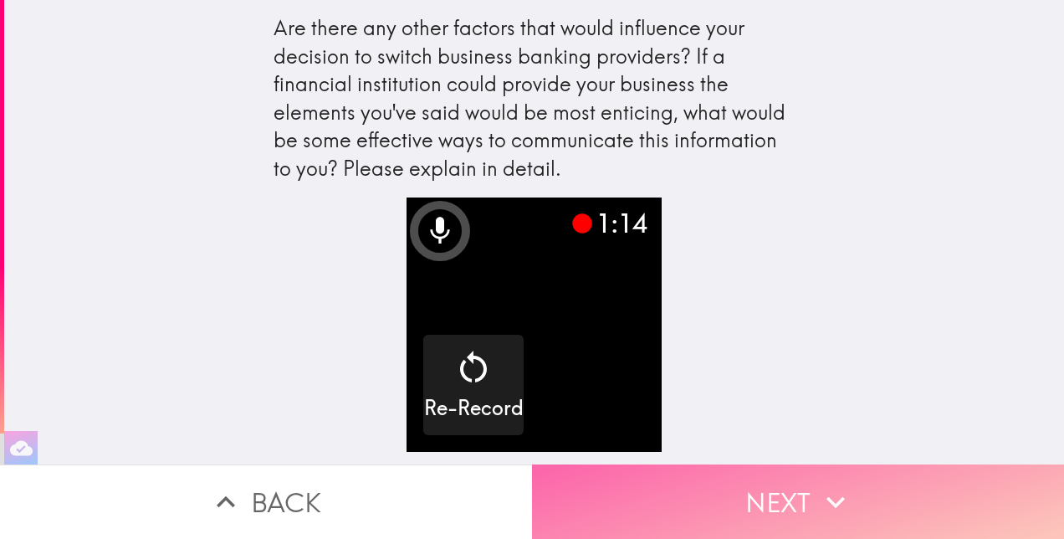
click at [827, 484] on icon "button" at bounding box center [836, 502] width 37 height 37
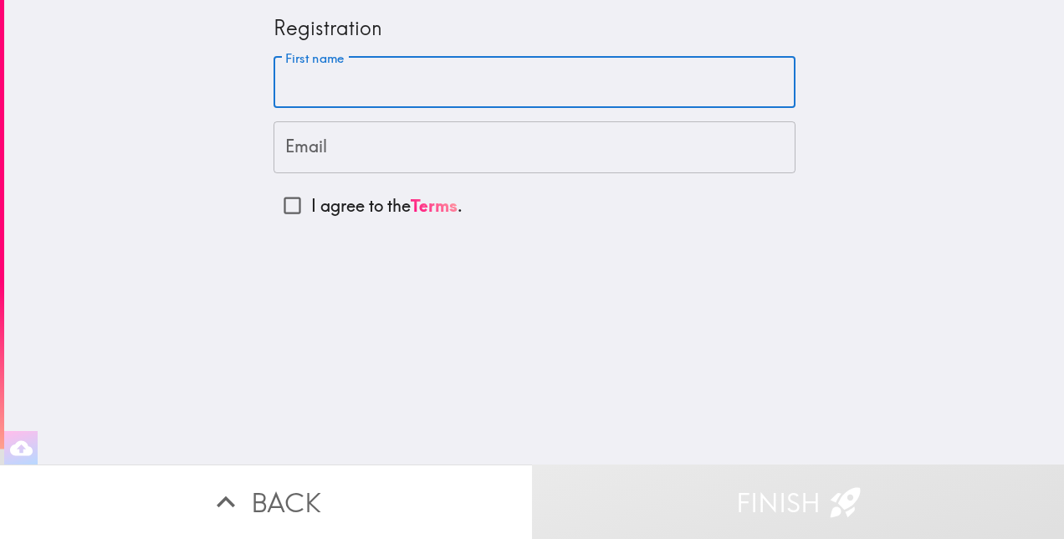
click at [583, 68] on input "First name" at bounding box center [535, 83] width 522 height 52
type input "Chemise"
type input "[EMAIL_ADDRESS][DOMAIN_NAME]"
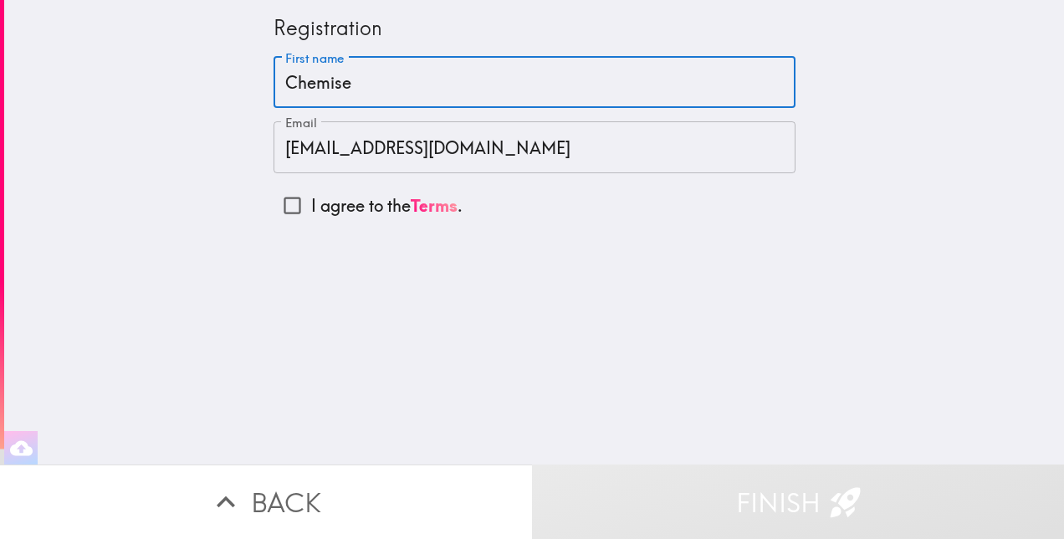
click at [281, 213] on input "I agree to the Terms ." at bounding box center [293, 206] width 38 height 38
checkbox input "true"
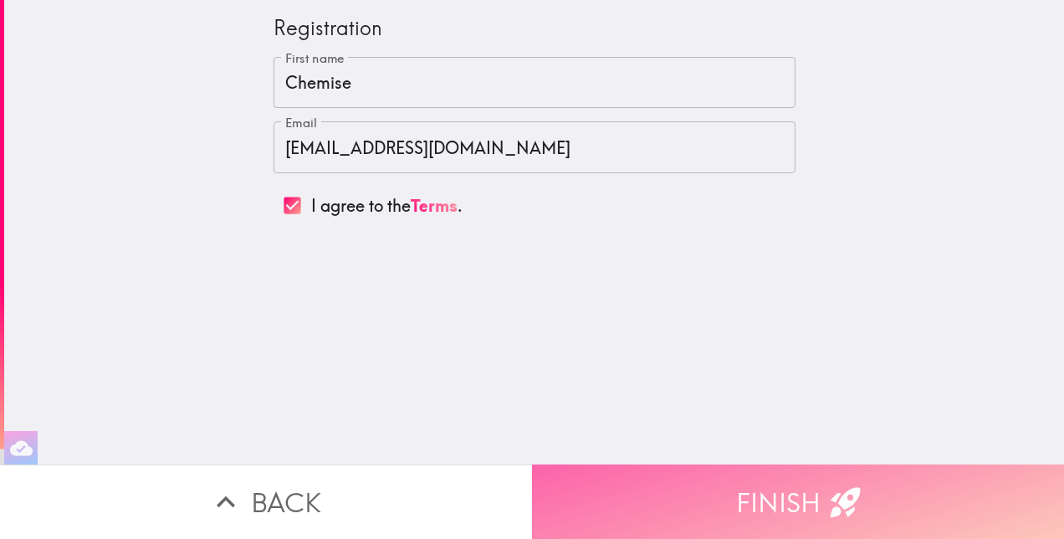
click at [757, 509] on button "Finish" at bounding box center [798, 501] width 532 height 74
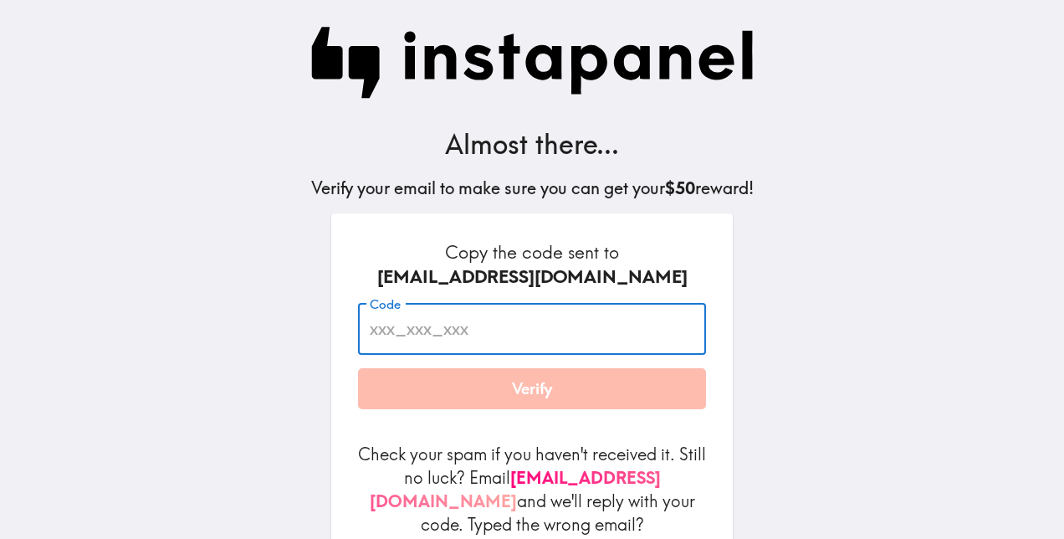
click at [484, 336] on input "Code" at bounding box center [532, 329] width 348 height 52
paste input "YTm_UKd_hNL"
click at [684, 333] on input "YTm_UKd_hNL" at bounding box center [532, 329] width 348 height 52
type input "YTm_UKd_hNL"
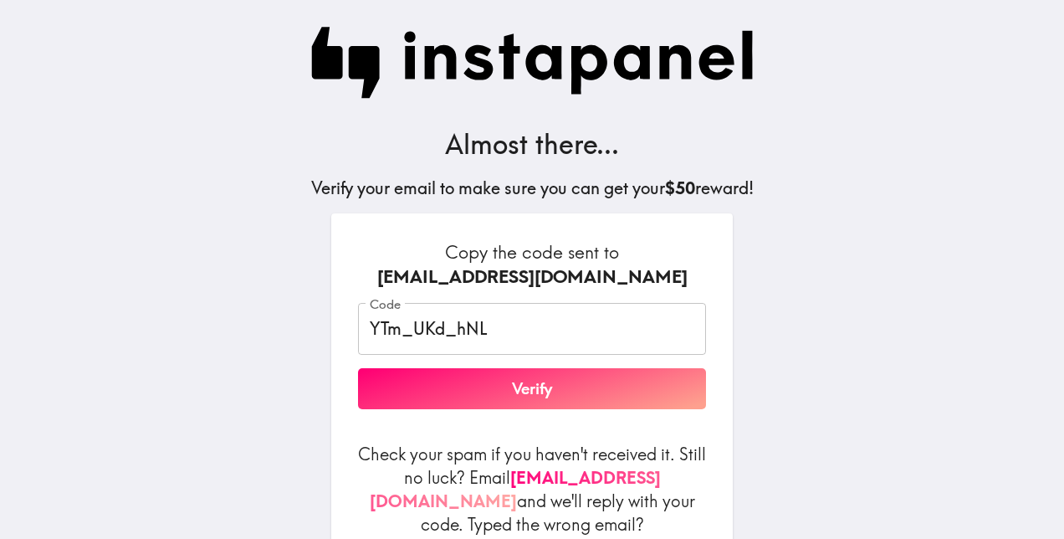
click at [736, 345] on div "Almost there... Verify your email to make sure you can get your $50 reward! Cop…" at bounding box center [532, 319] width 536 height 638
click at [619, 385] on button "Verify" at bounding box center [532, 389] width 348 height 42
